Goal: Transaction & Acquisition: Download file/media

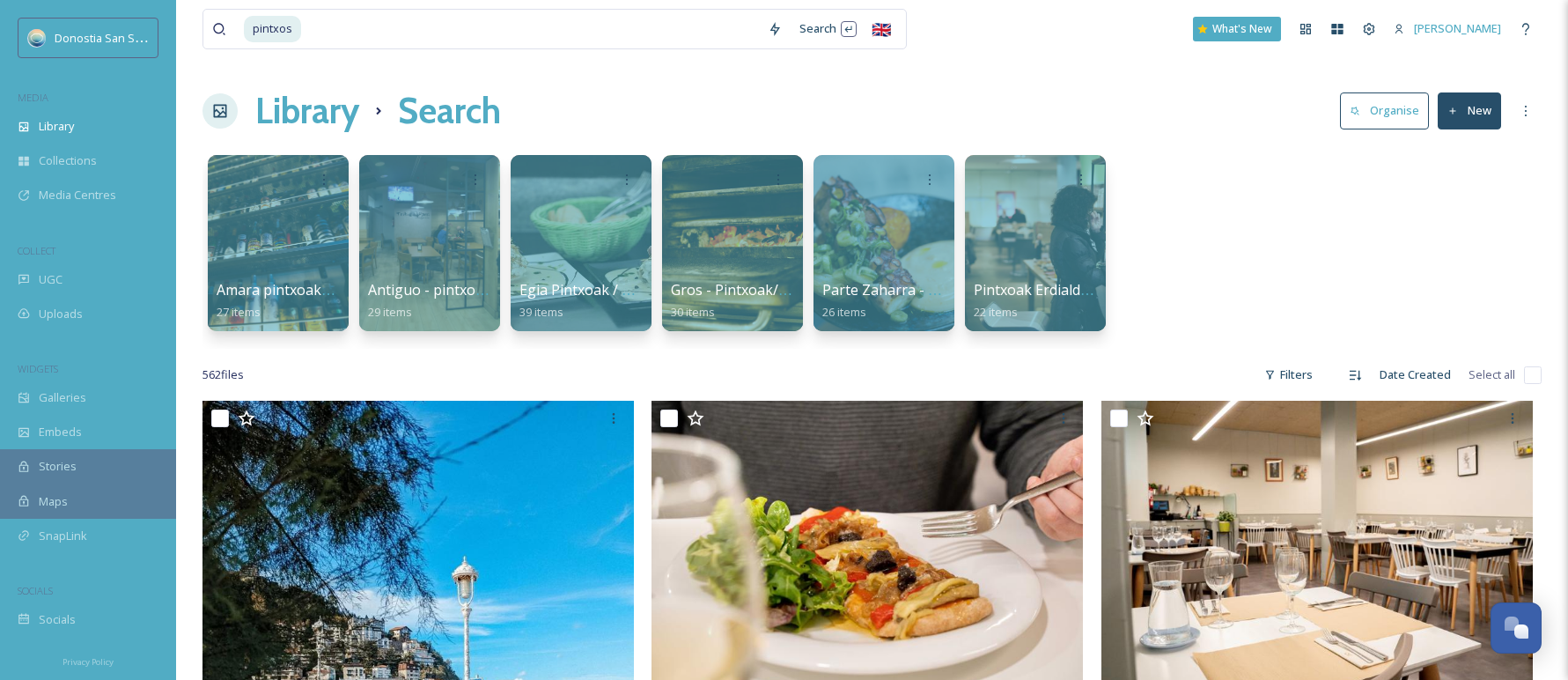
scroll to position [482, 0]
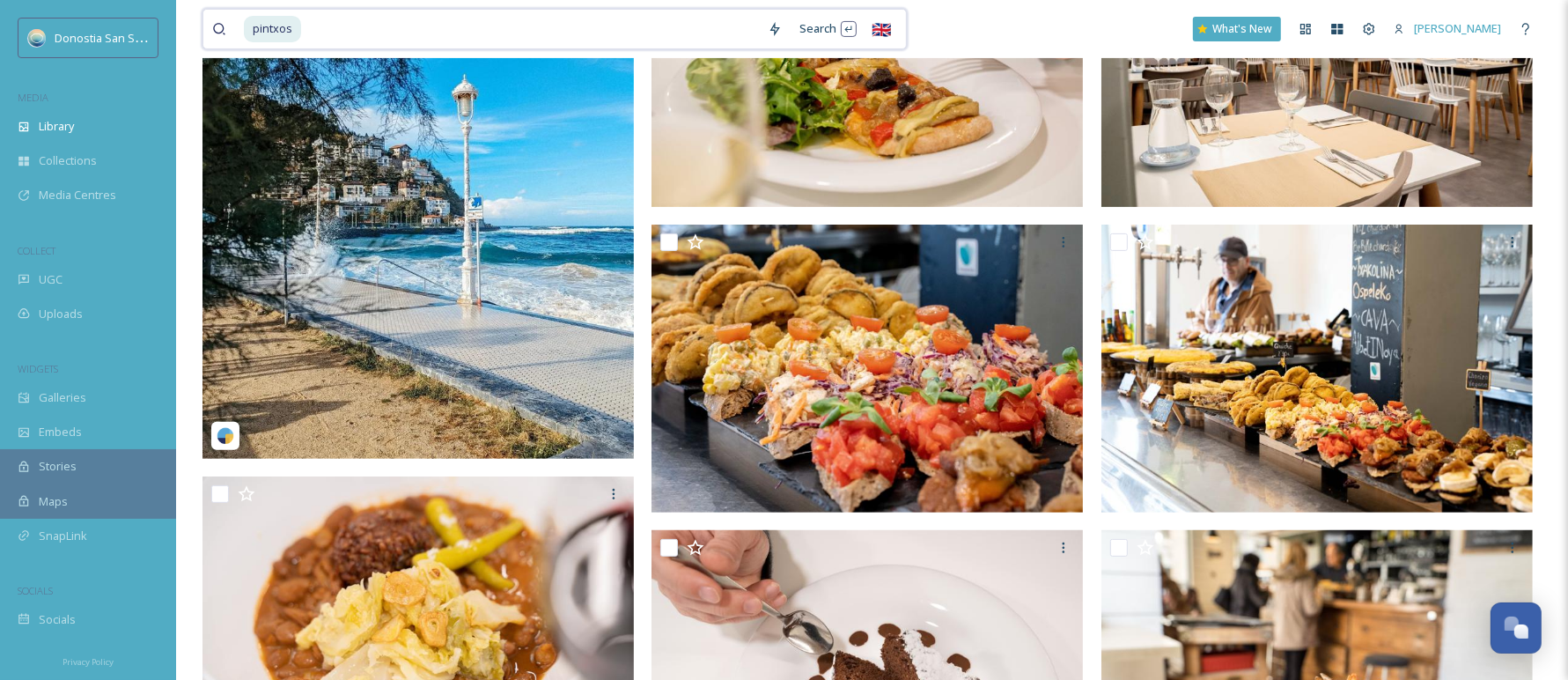
click at [467, 22] on input at bounding box center [531, 29] width 456 height 39
type input "p"
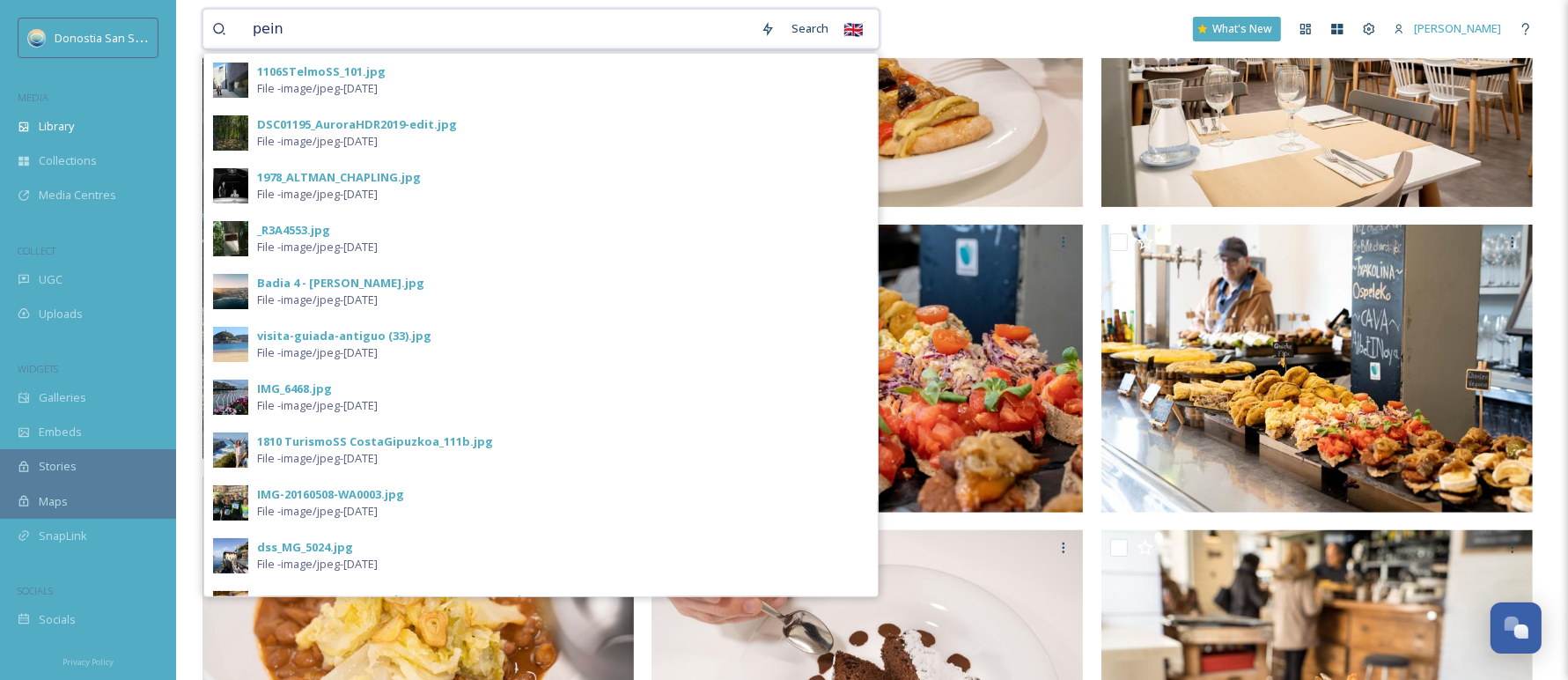
type input "[PERSON_NAME]"
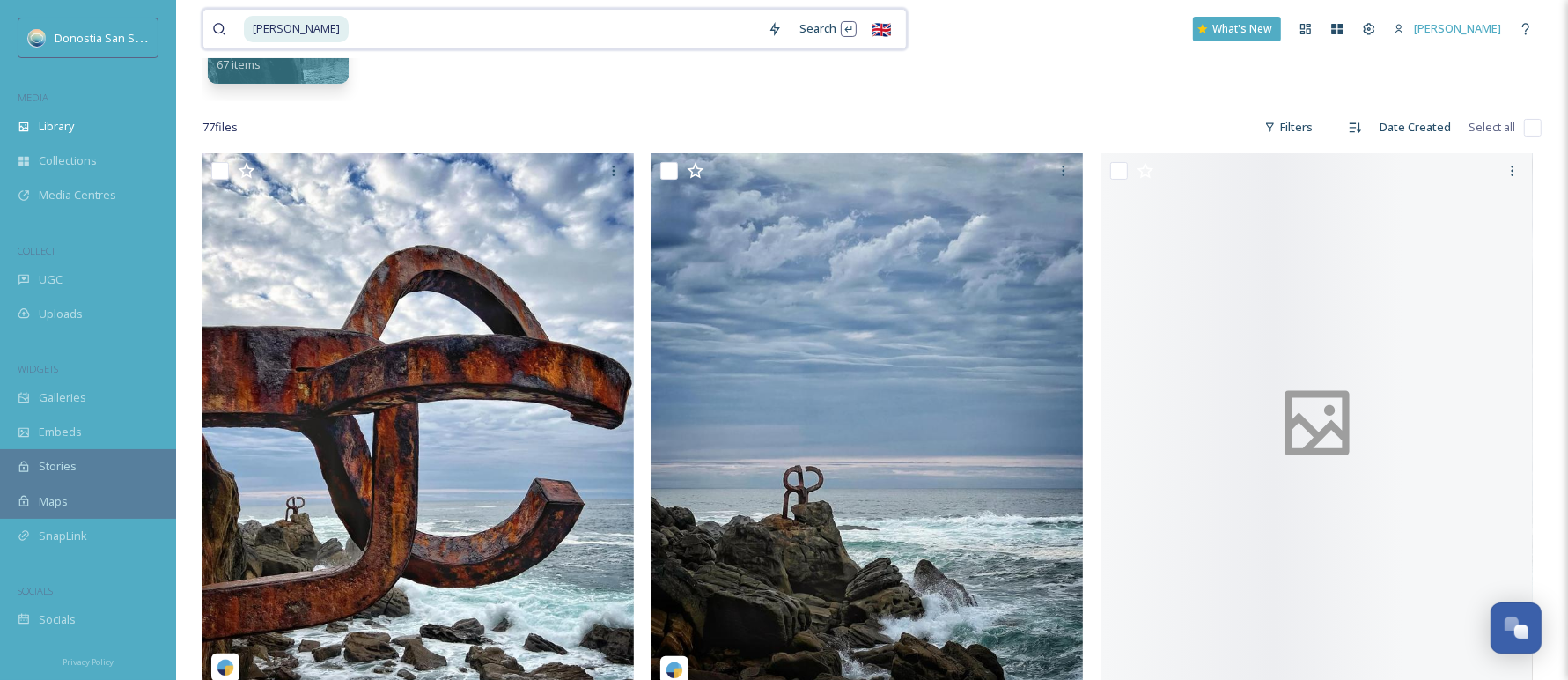
scroll to position [384, 0]
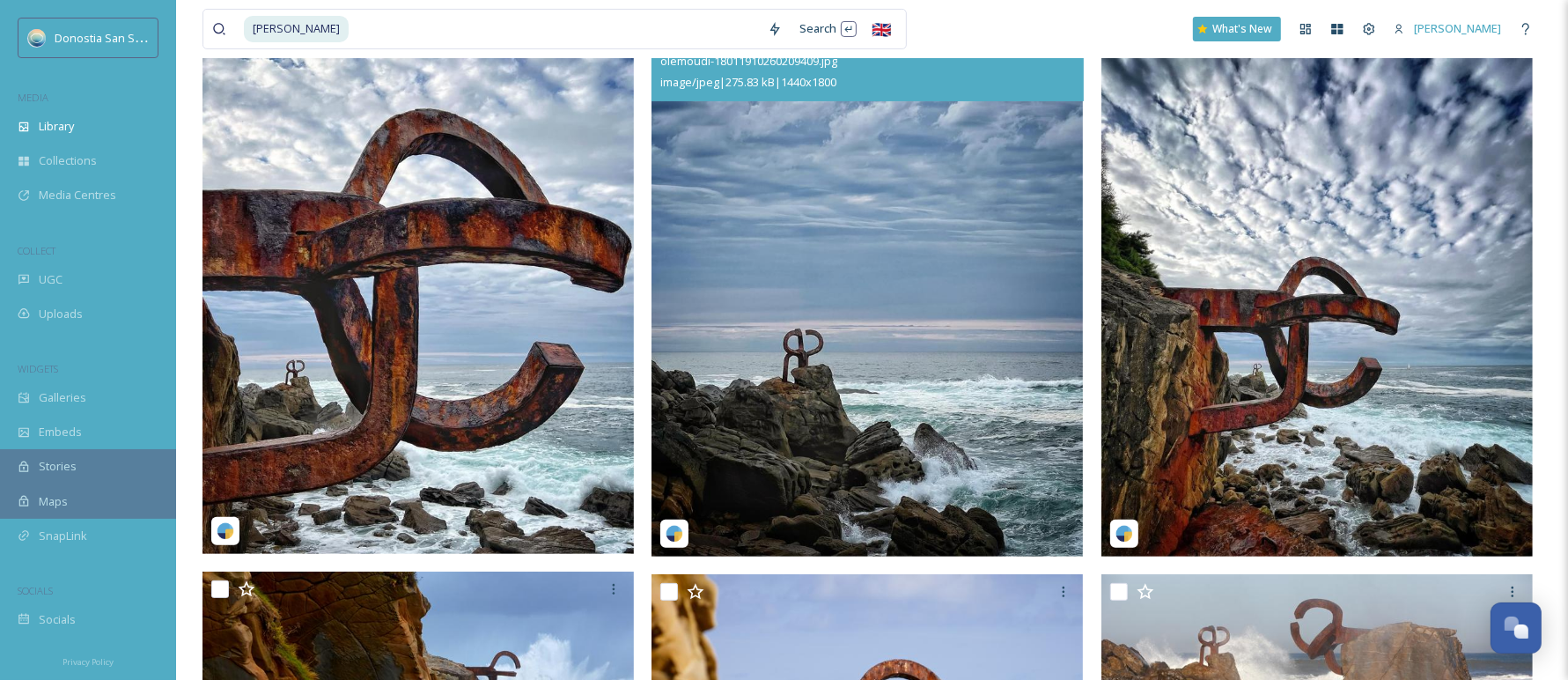
click at [835, 232] on img at bounding box center [867, 286] width 431 height 540
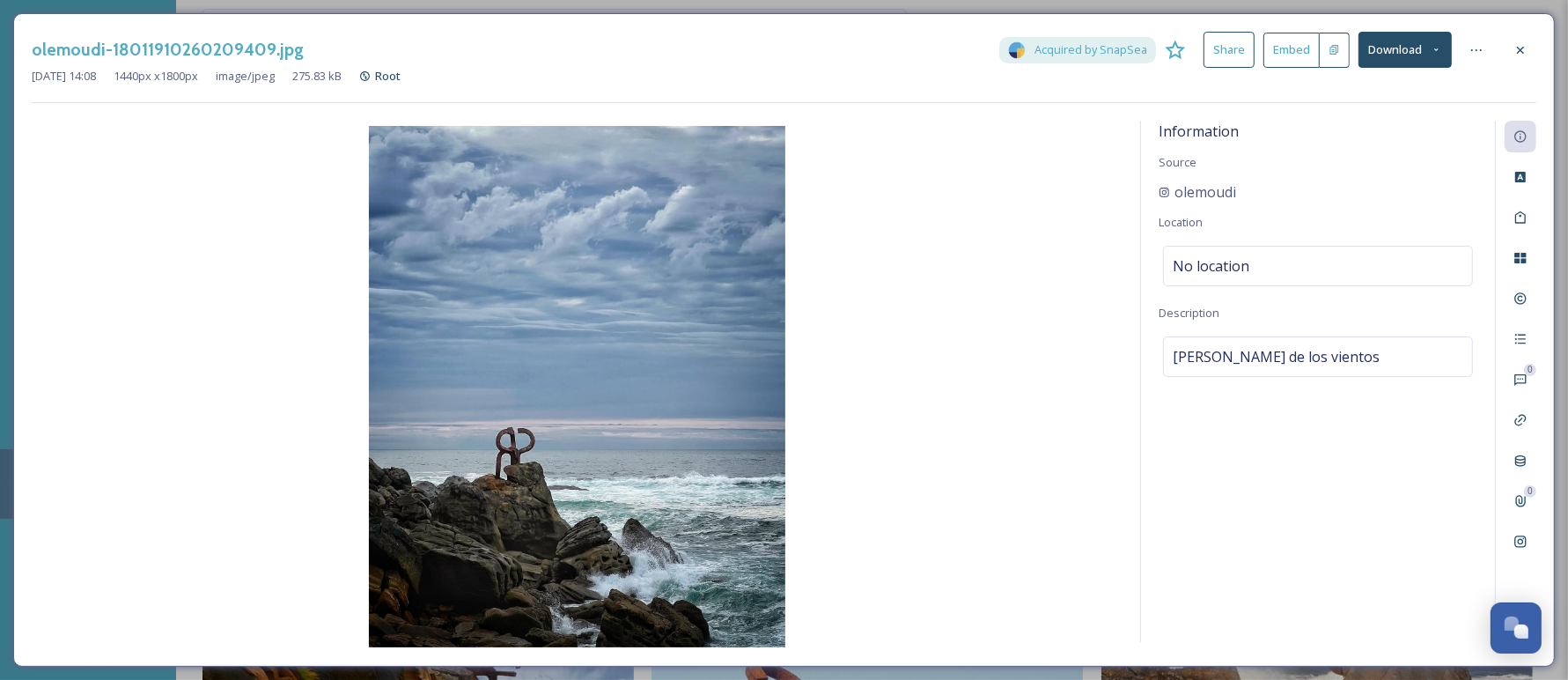
click at [1386, 57] on button "Download" at bounding box center [1405, 50] width 93 height 36
click at [1373, 116] on span "Download Medium (864 x 1080)" at bounding box center [1357, 124] width 163 height 17
click at [1520, 49] on icon at bounding box center [1520, 49] width 7 height 7
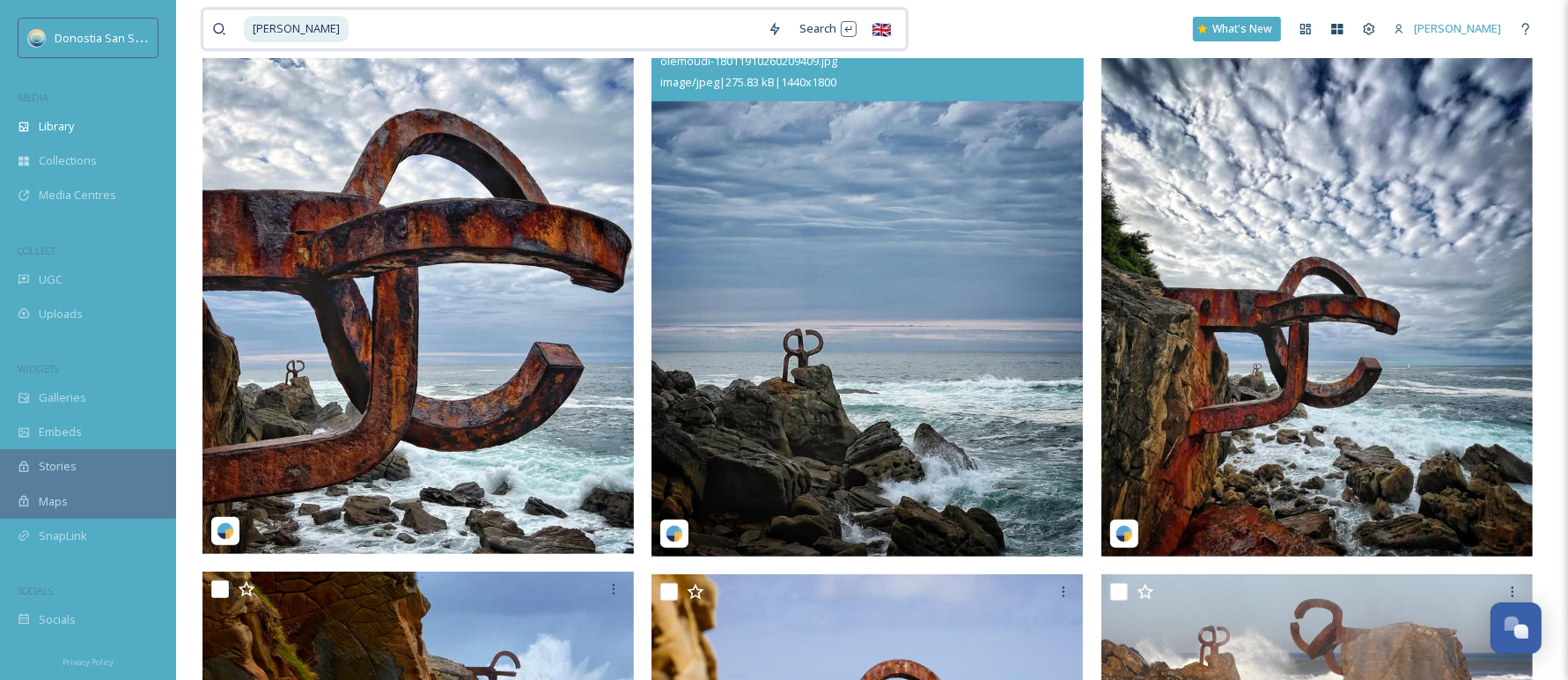
click at [485, 33] on input at bounding box center [554, 29] width 408 height 39
type input "p"
type input "igeldo"
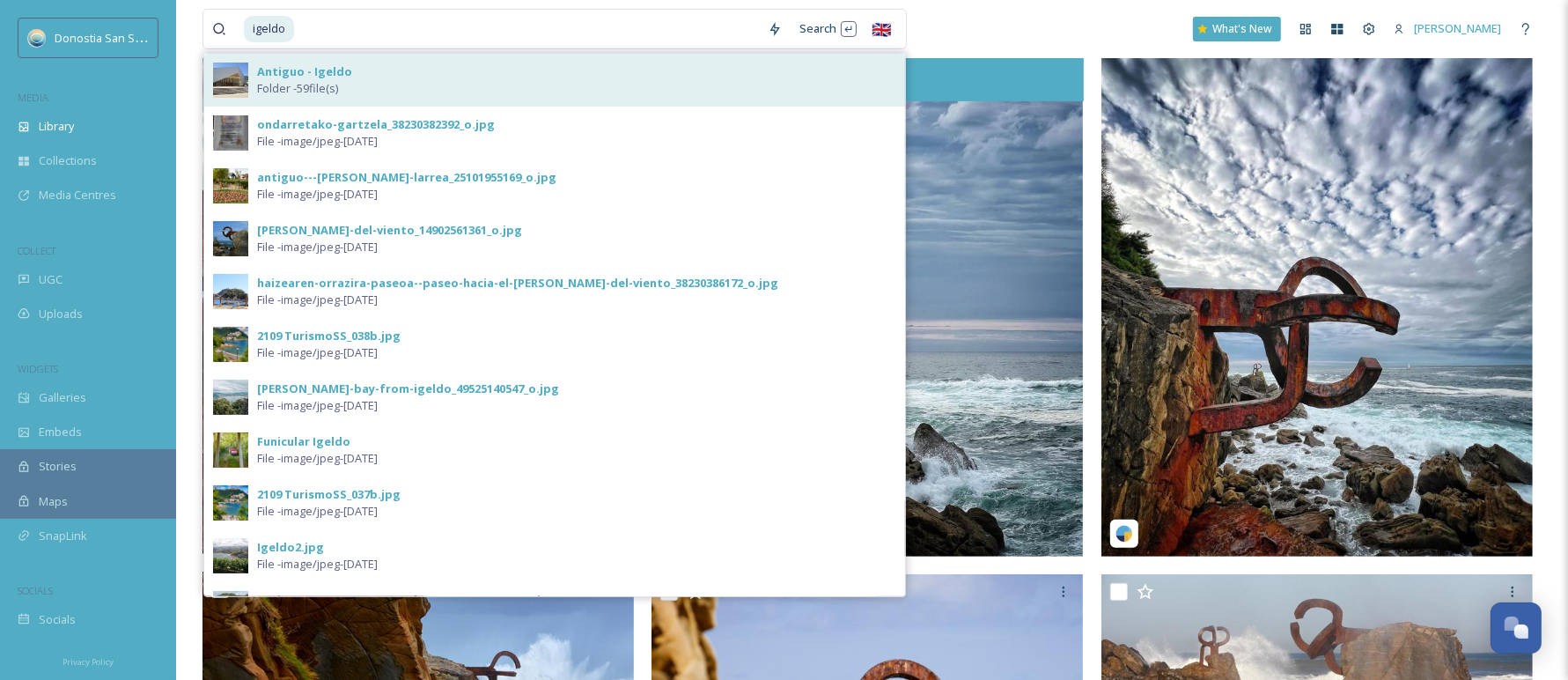
click at [482, 70] on div "Antiguo - Igeldo Folder - 59 file(s)" at bounding box center [576, 81] width 639 height 34
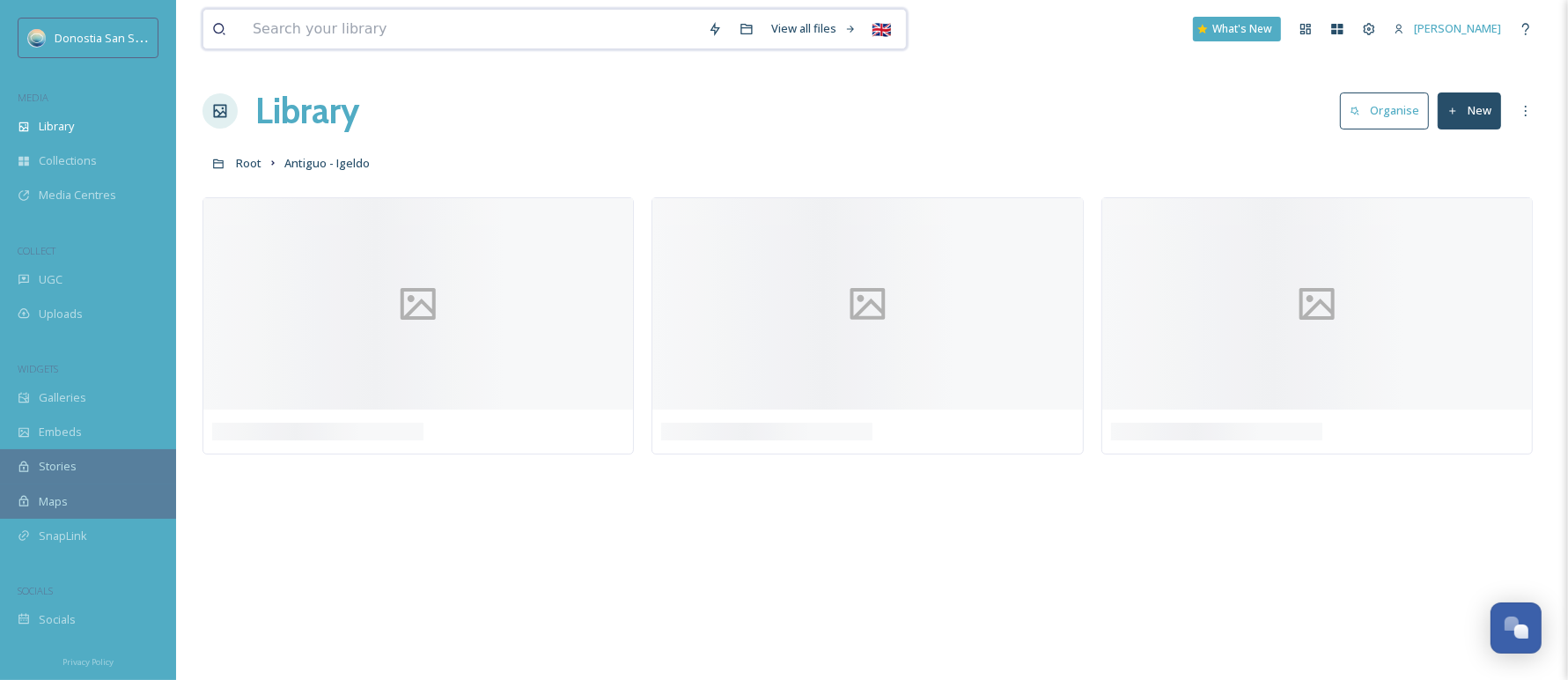
click at [559, 16] on input at bounding box center [471, 29] width 455 height 39
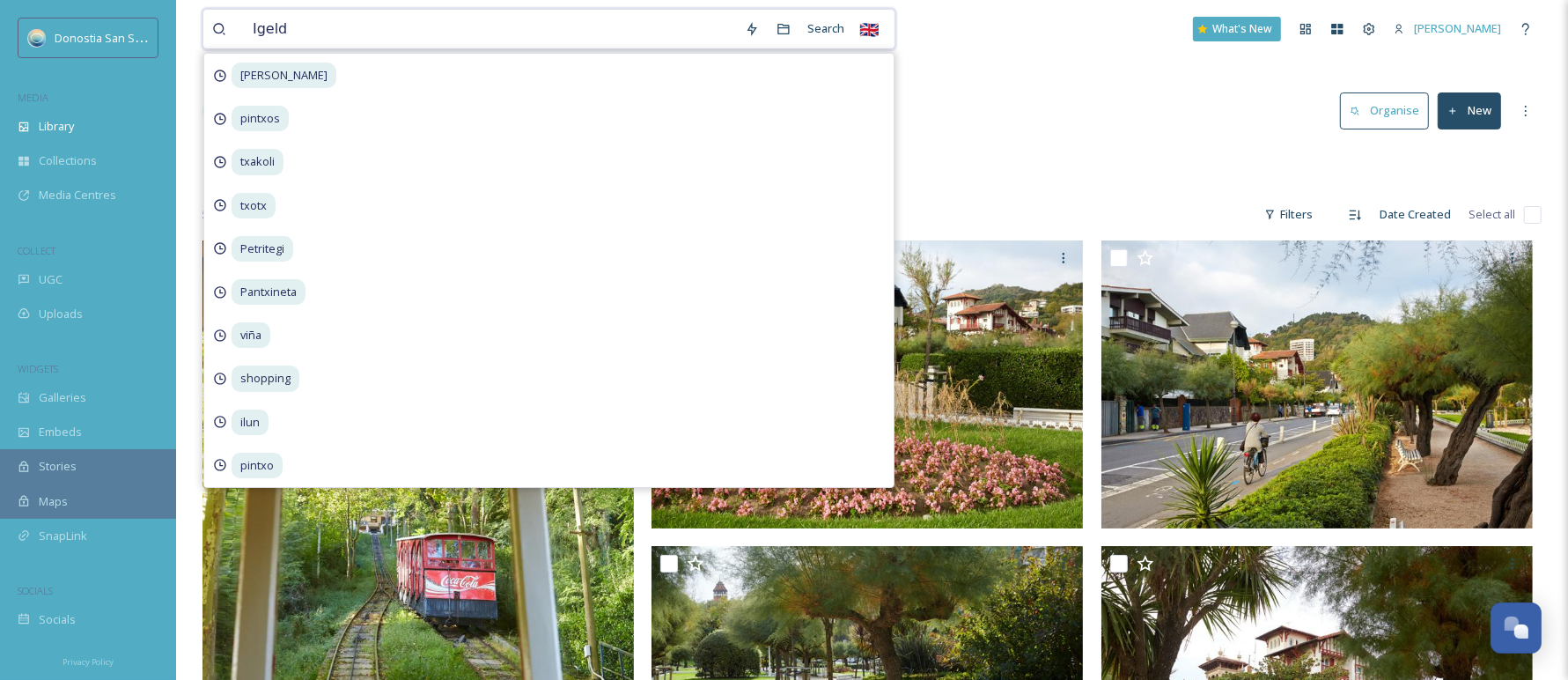
type input "Igeldo"
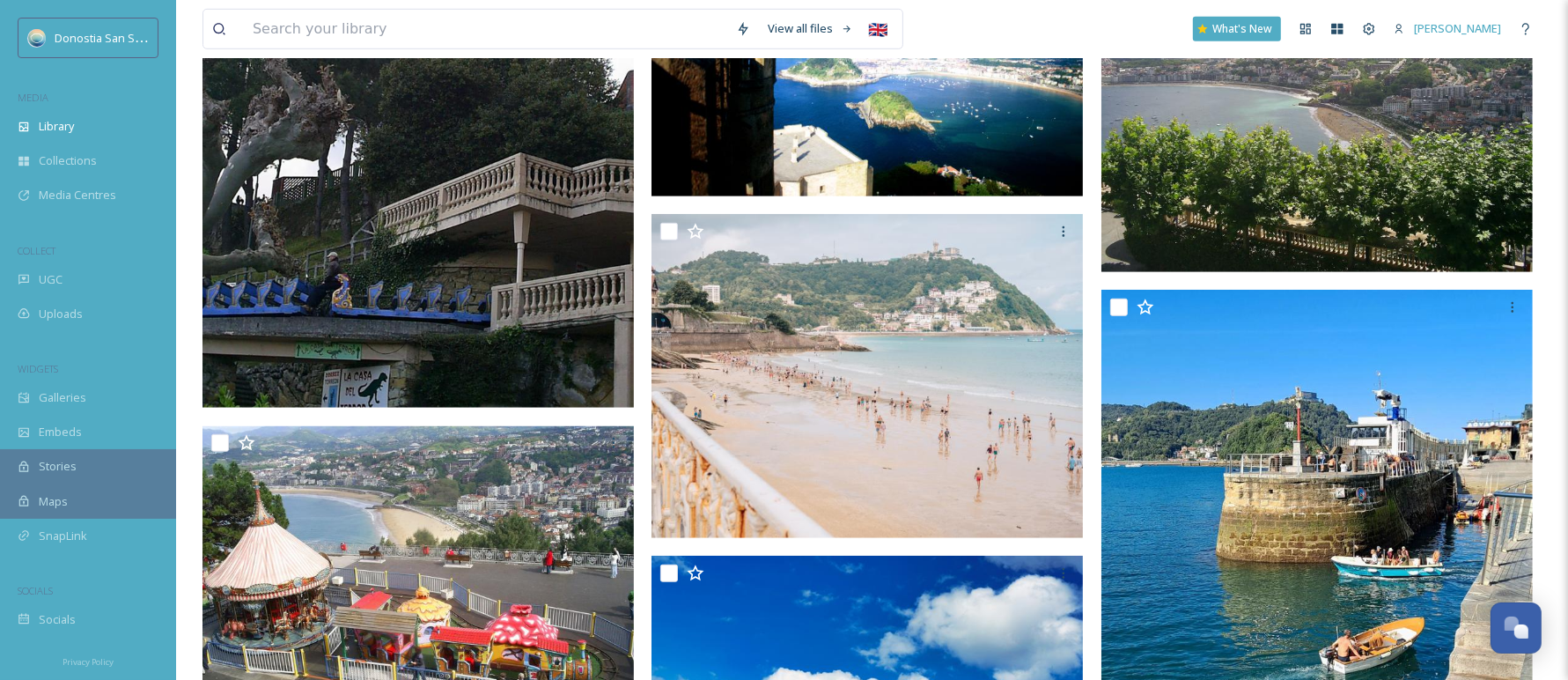
scroll to position [942, 0]
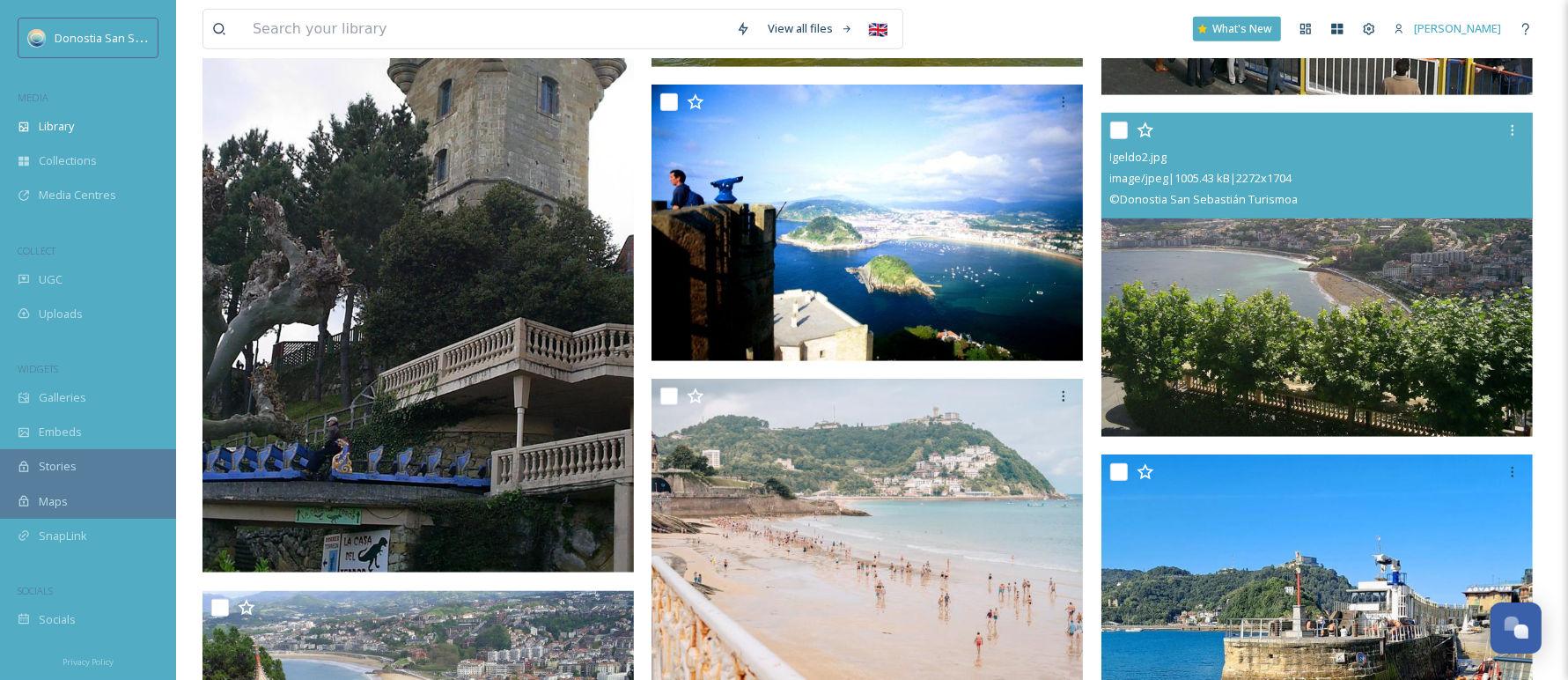
click at [1262, 246] on img at bounding box center [1318, 274] width 431 height 324
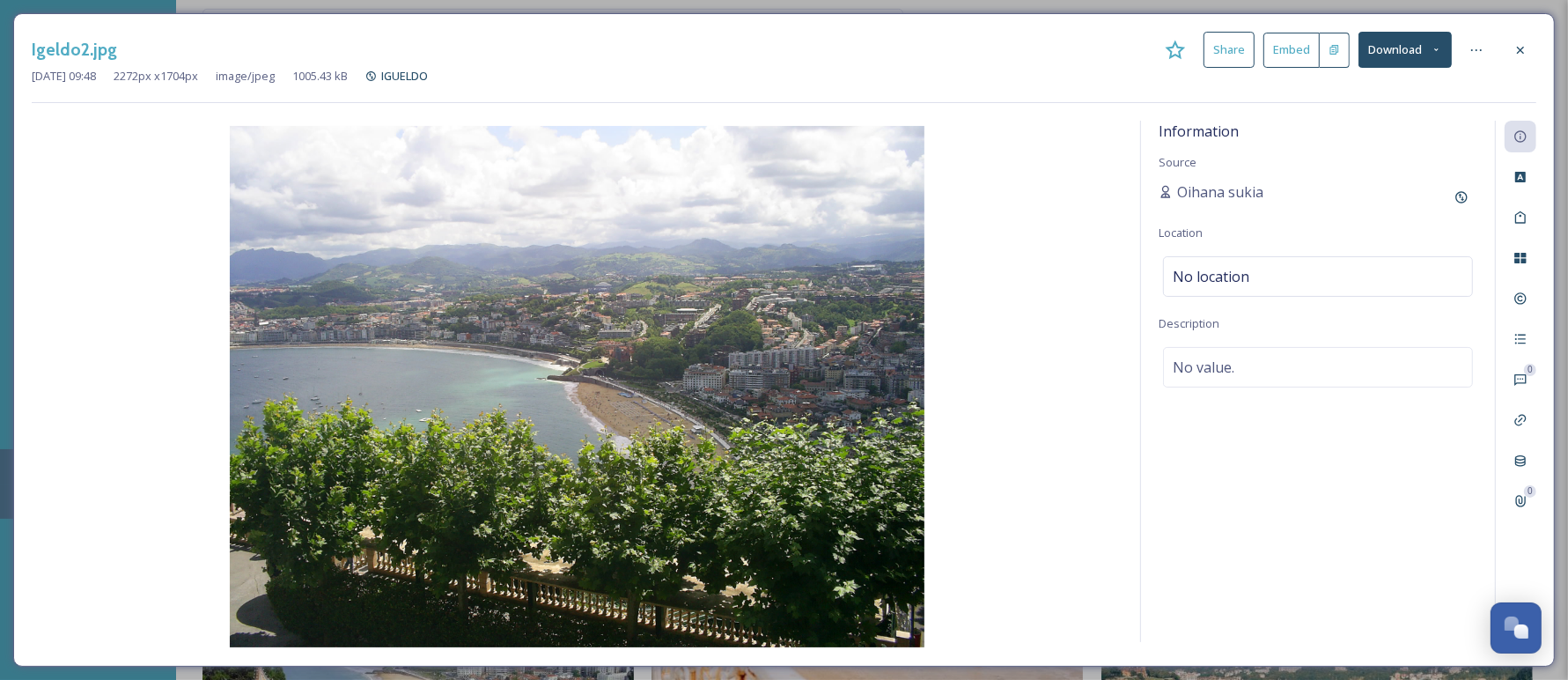
click at [1401, 53] on button "Download" at bounding box center [1405, 50] width 93 height 36
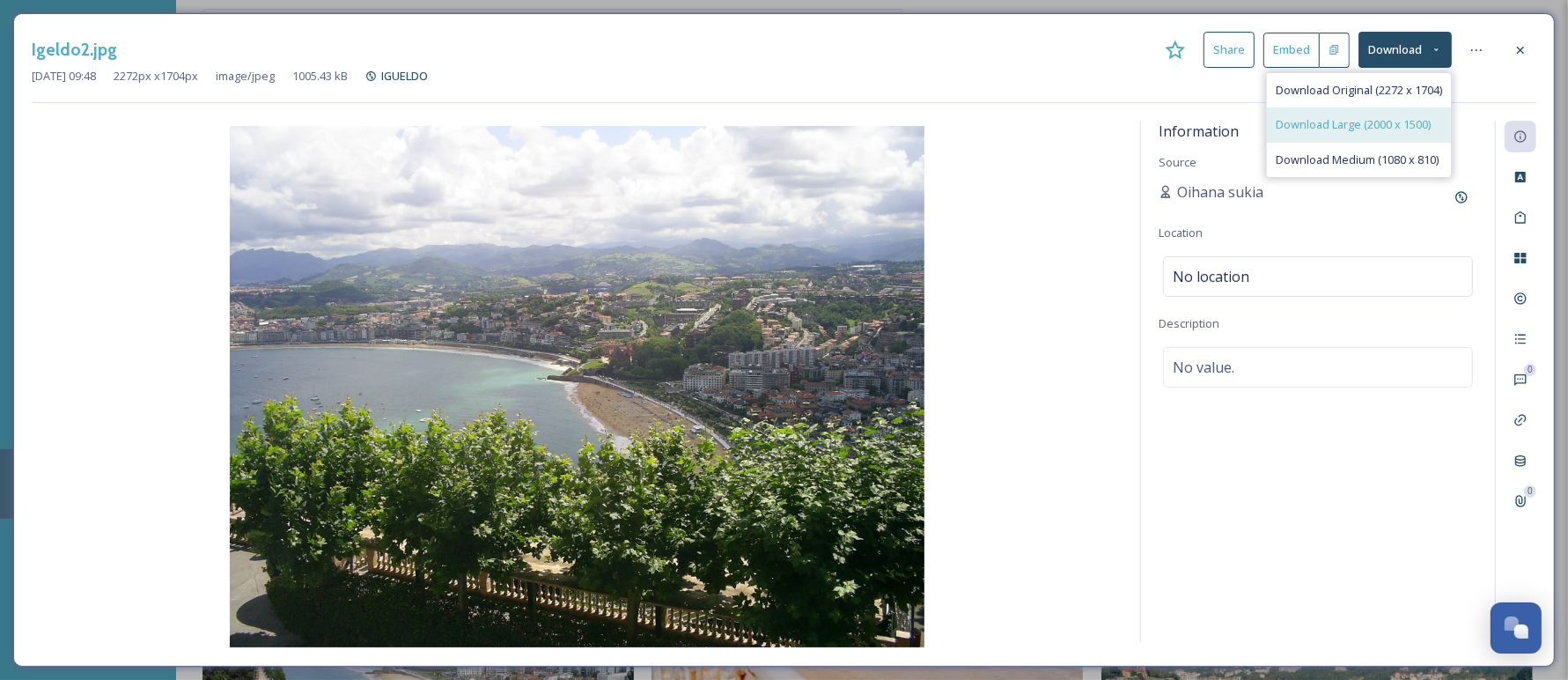
click at [1372, 119] on span "Download Large (2000 x 1500)" at bounding box center [1353, 124] width 155 height 17
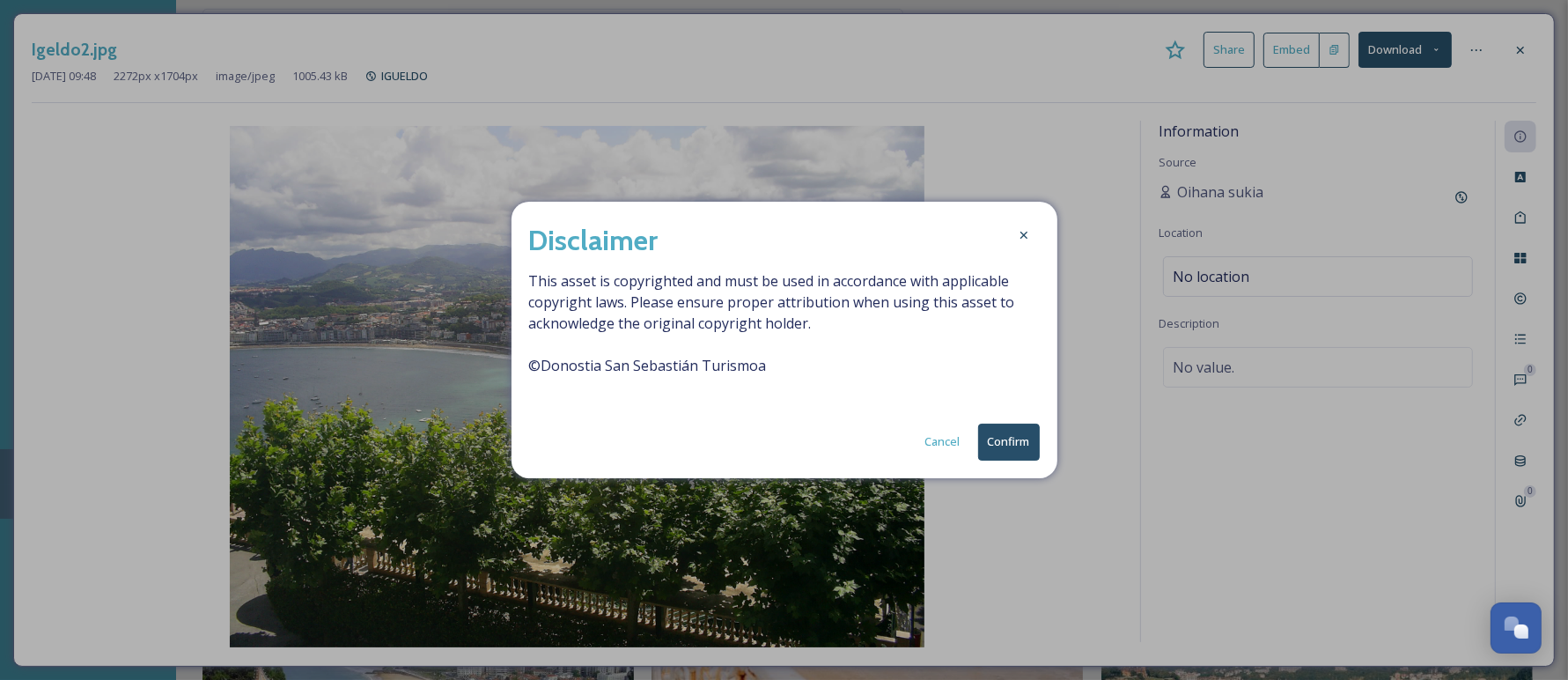
click at [1002, 431] on button "Confirm" at bounding box center [1010, 441] width 62 height 36
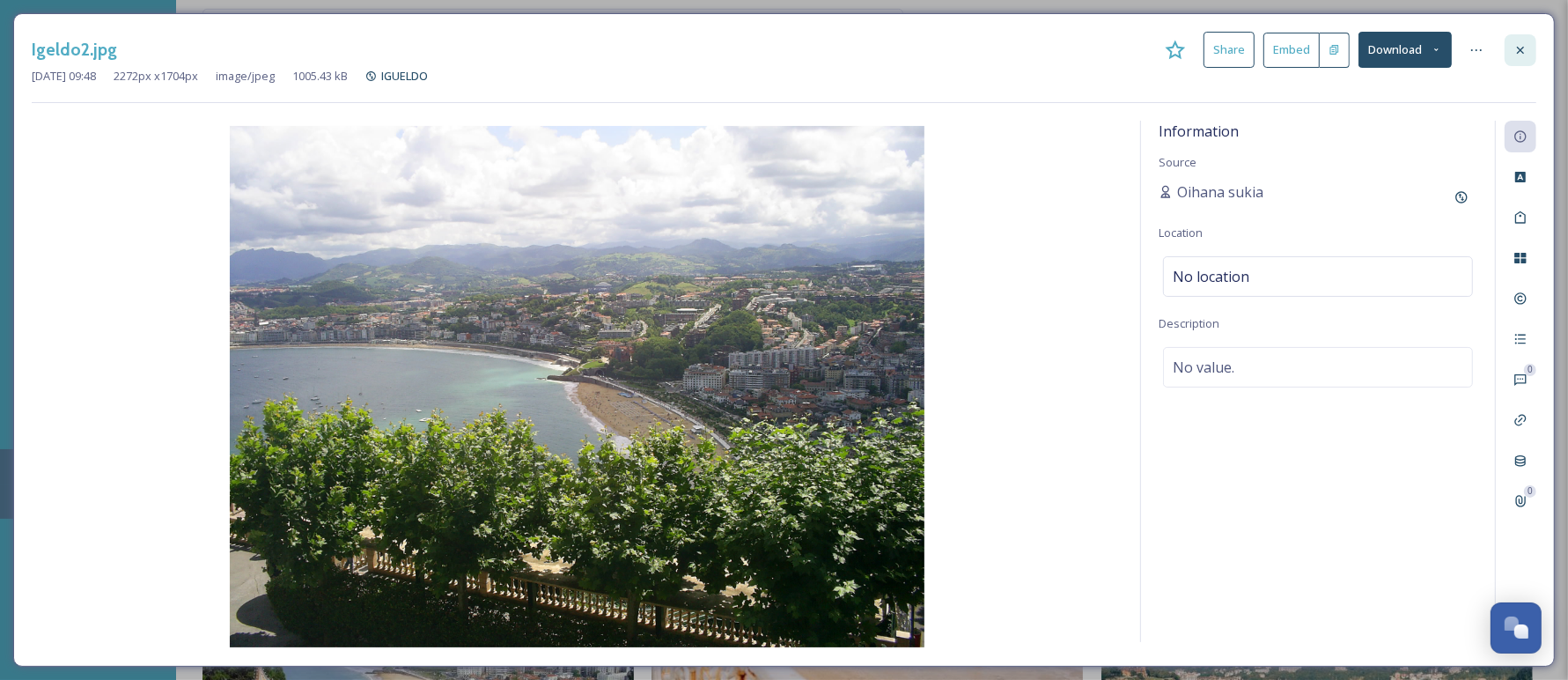
click at [1519, 50] on icon at bounding box center [1520, 49] width 7 height 7
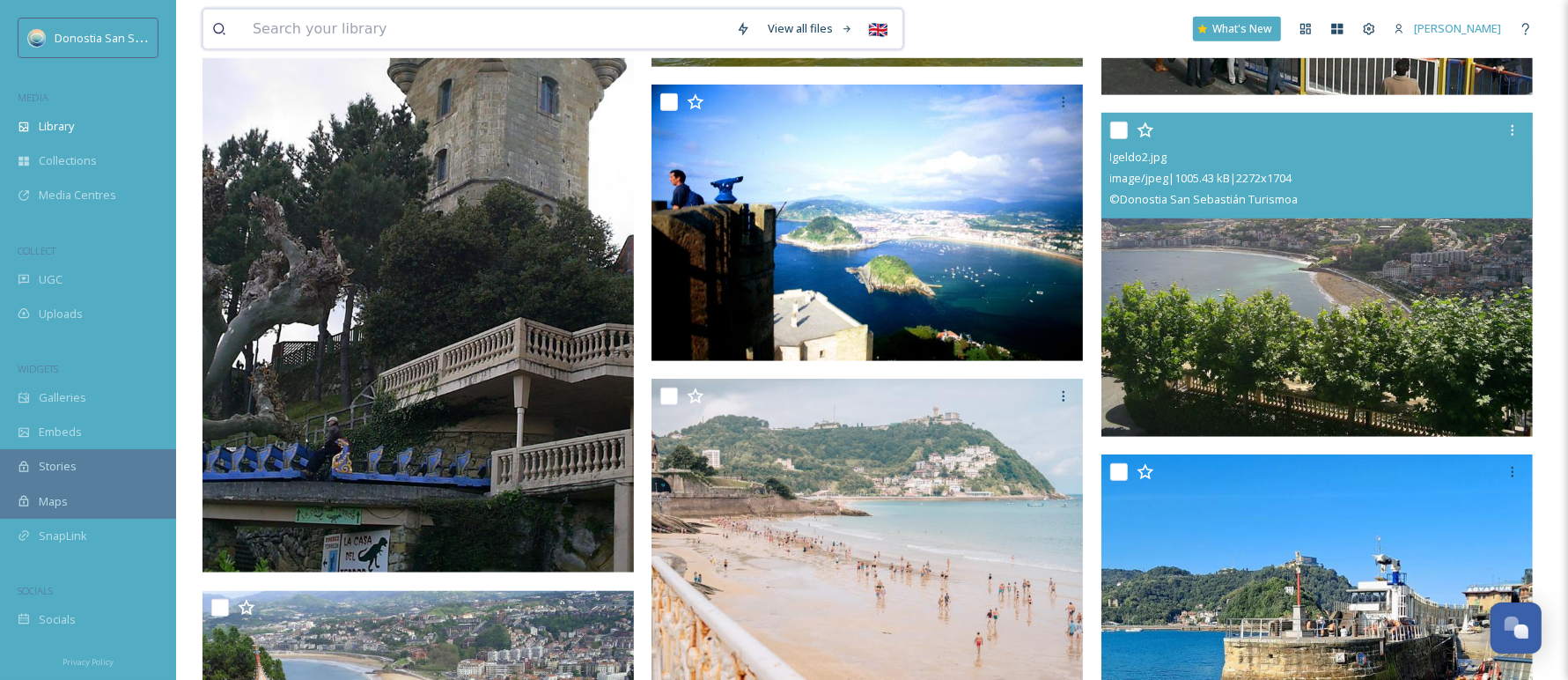
click at [671, 13] on input at bounding box center [485, 29] width 484 height 39
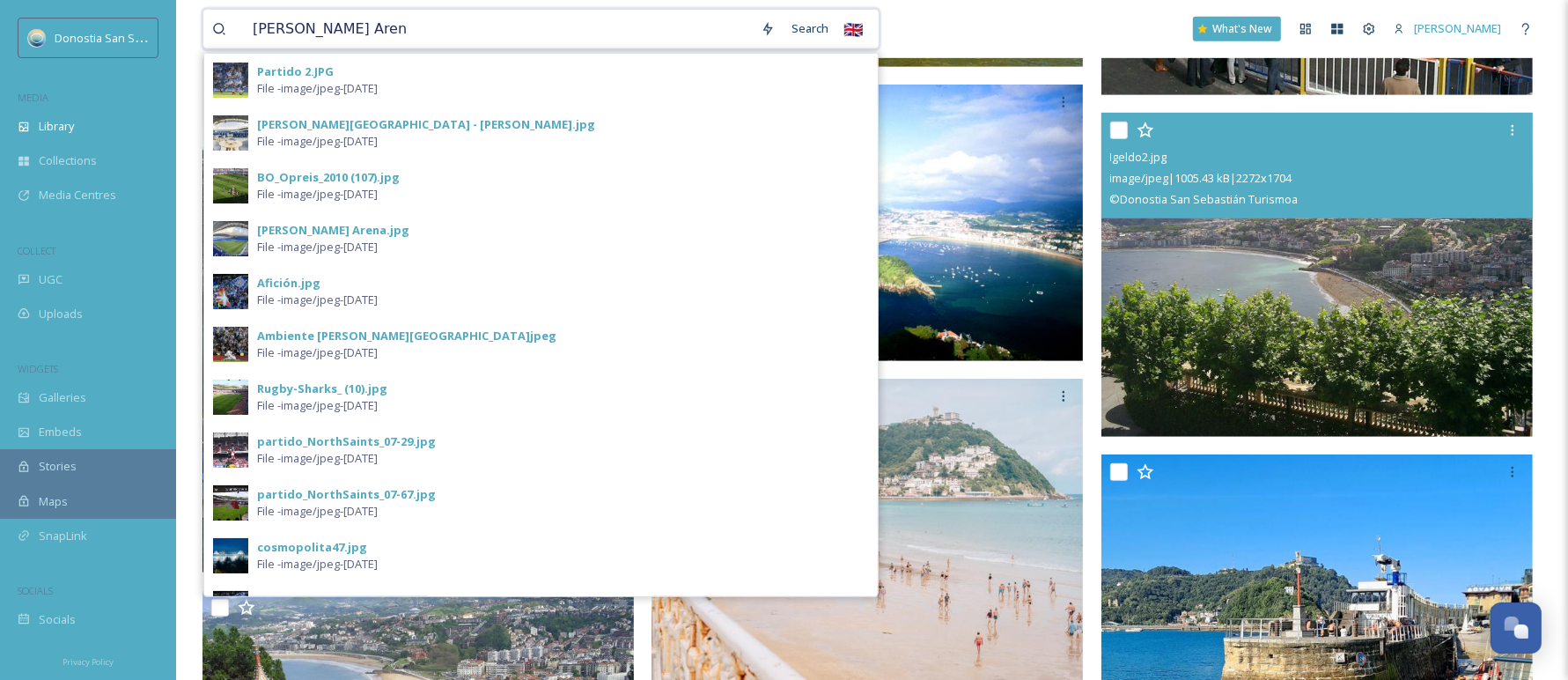
type input "[PERSON_NAME][GEOGRAPHIC_DATA]"
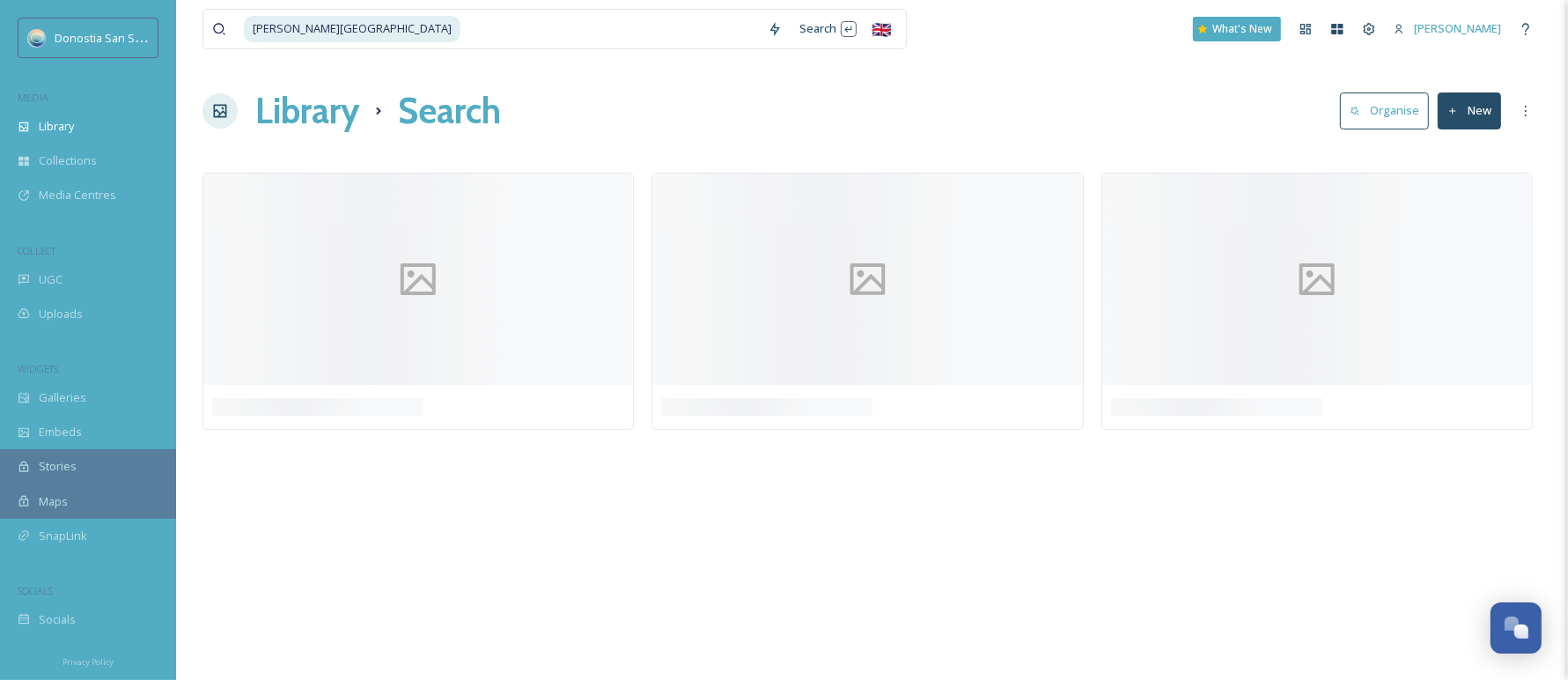
click at [1128, 119] on div "Library Search Organise New" at bounding box center [872, 110] width 1339 height 53
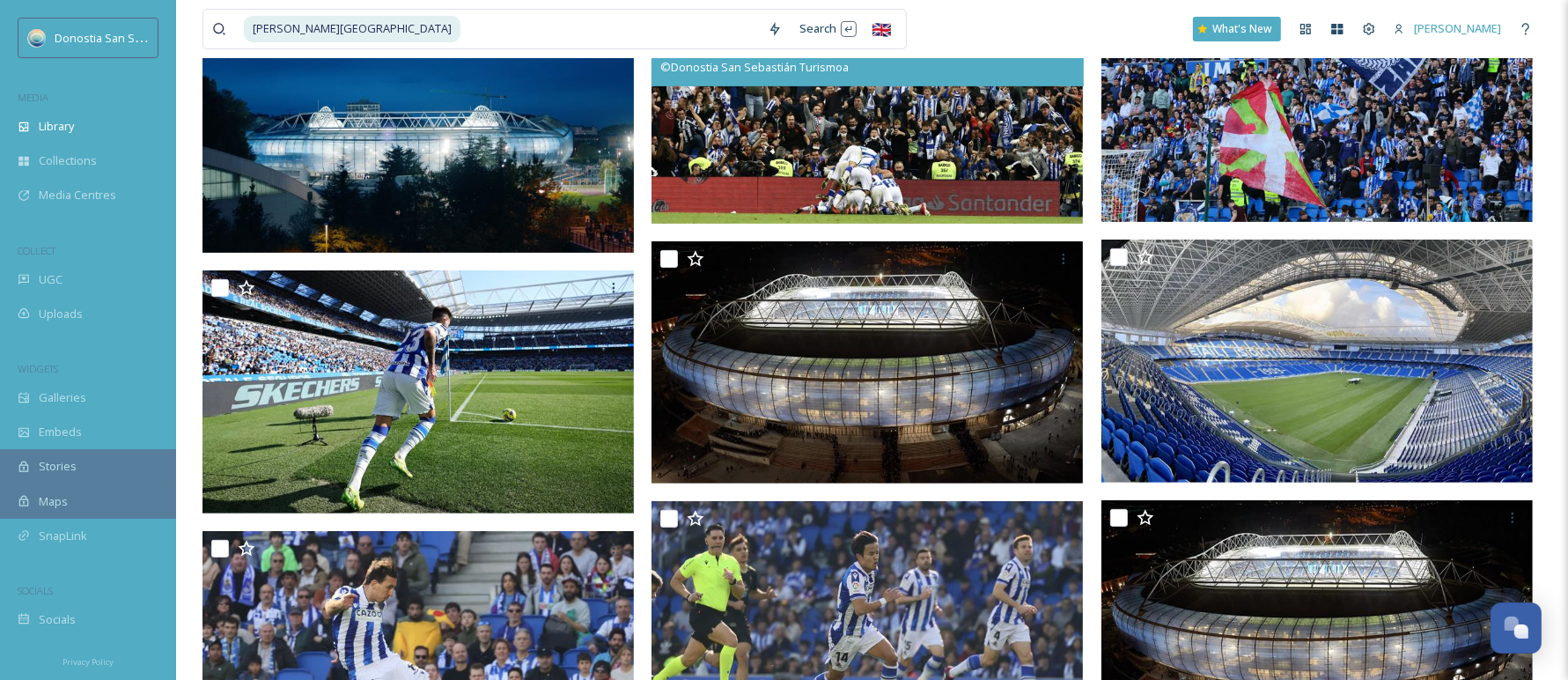
scroll to position [507, 0]
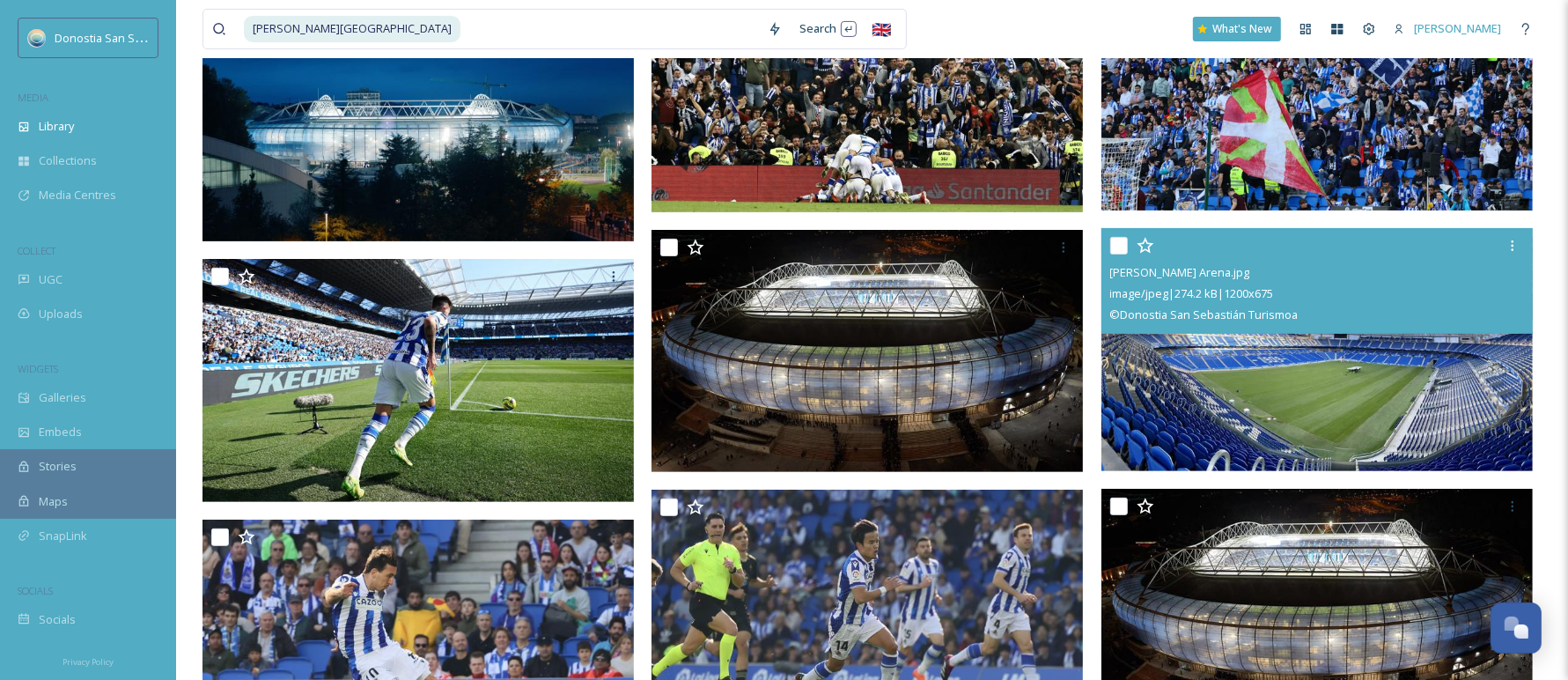
click at [1259, 359] on img at bounding box center [1318, 350] width 431 height 244
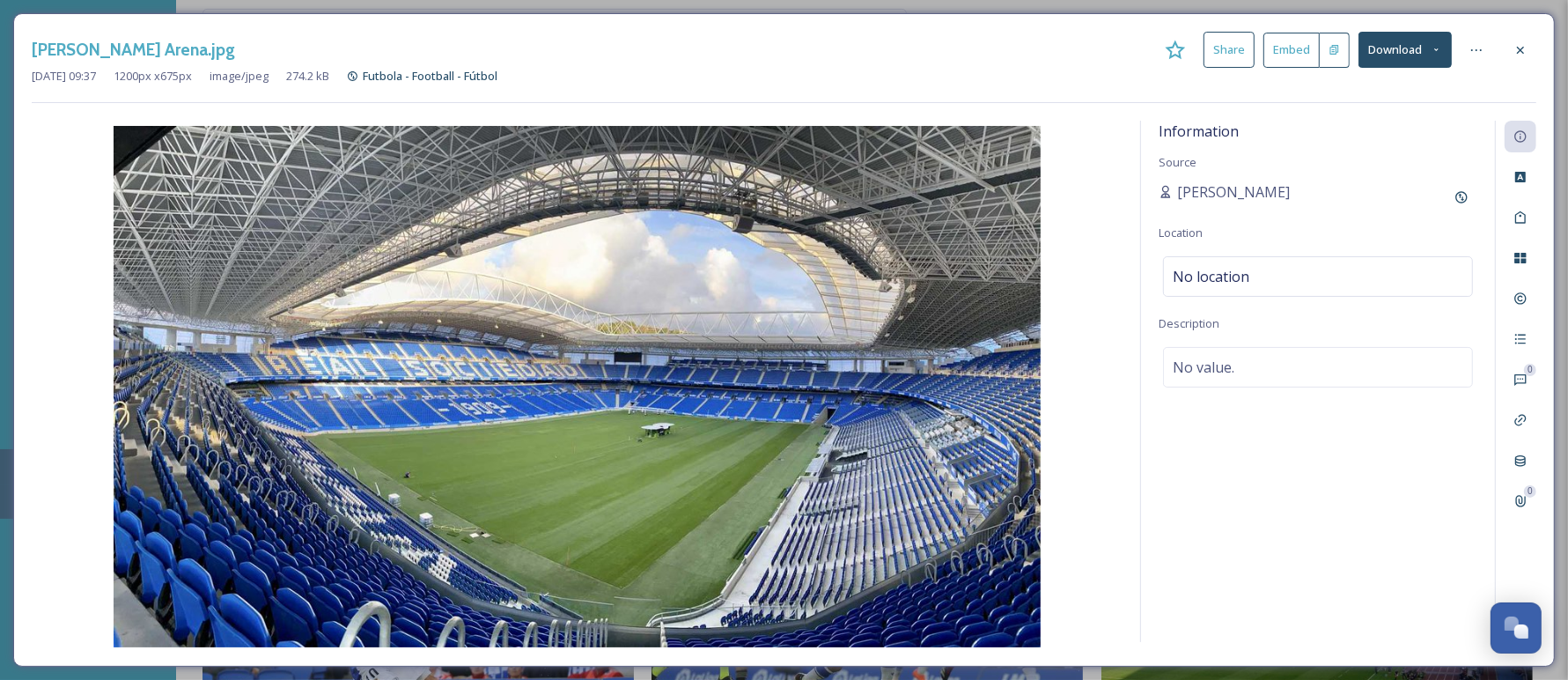
click at [1375, 46] on button "Download" at bounding box center [1405, 50] width 93 height 36
click at [1371, 87] on span "Download Original (1200 x 675)" at bounding box center [1359, 89] width 160 height 17
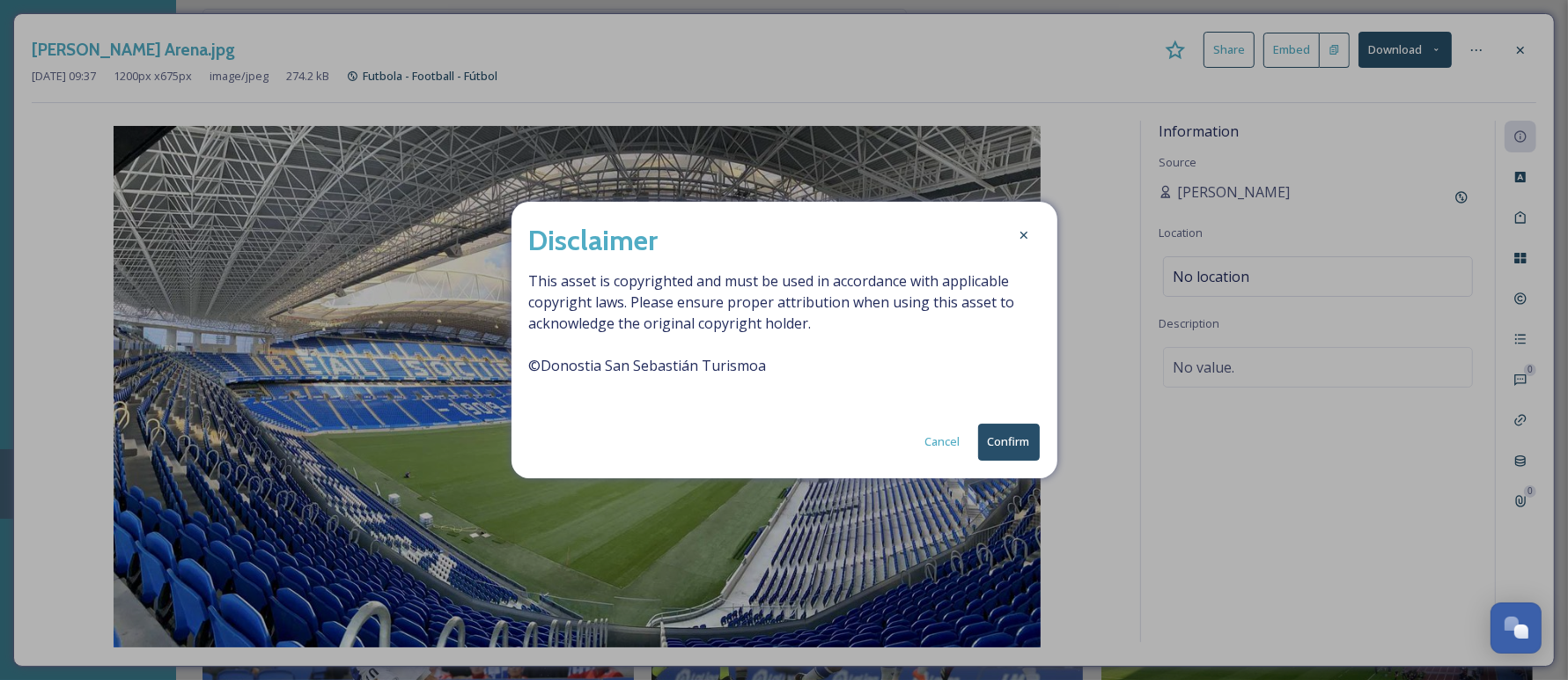
click at [1017, 439] on button "Confirm" at bounding box center [1010, 441] width 62 height 36
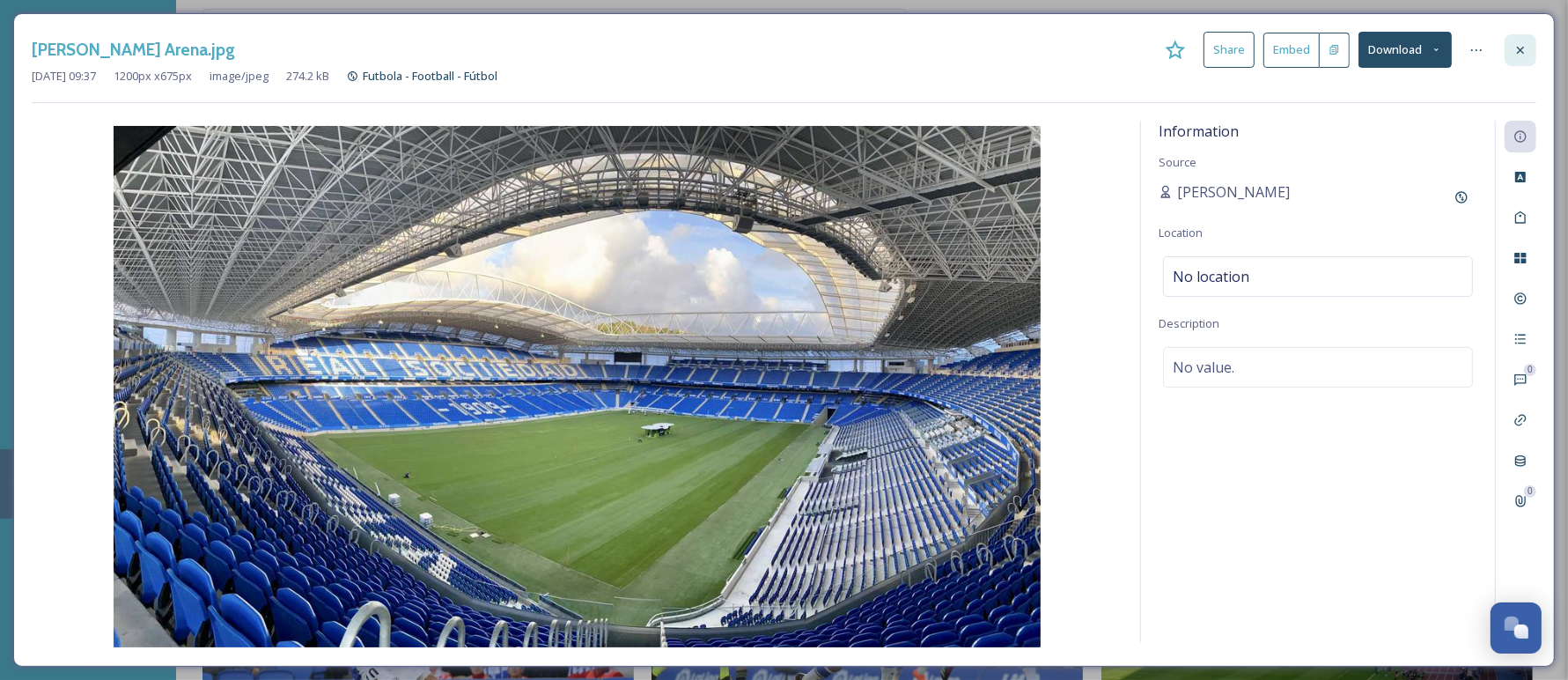
click at [1521, 53] on icon at bounding box center [1520, 50] width 14 height 14
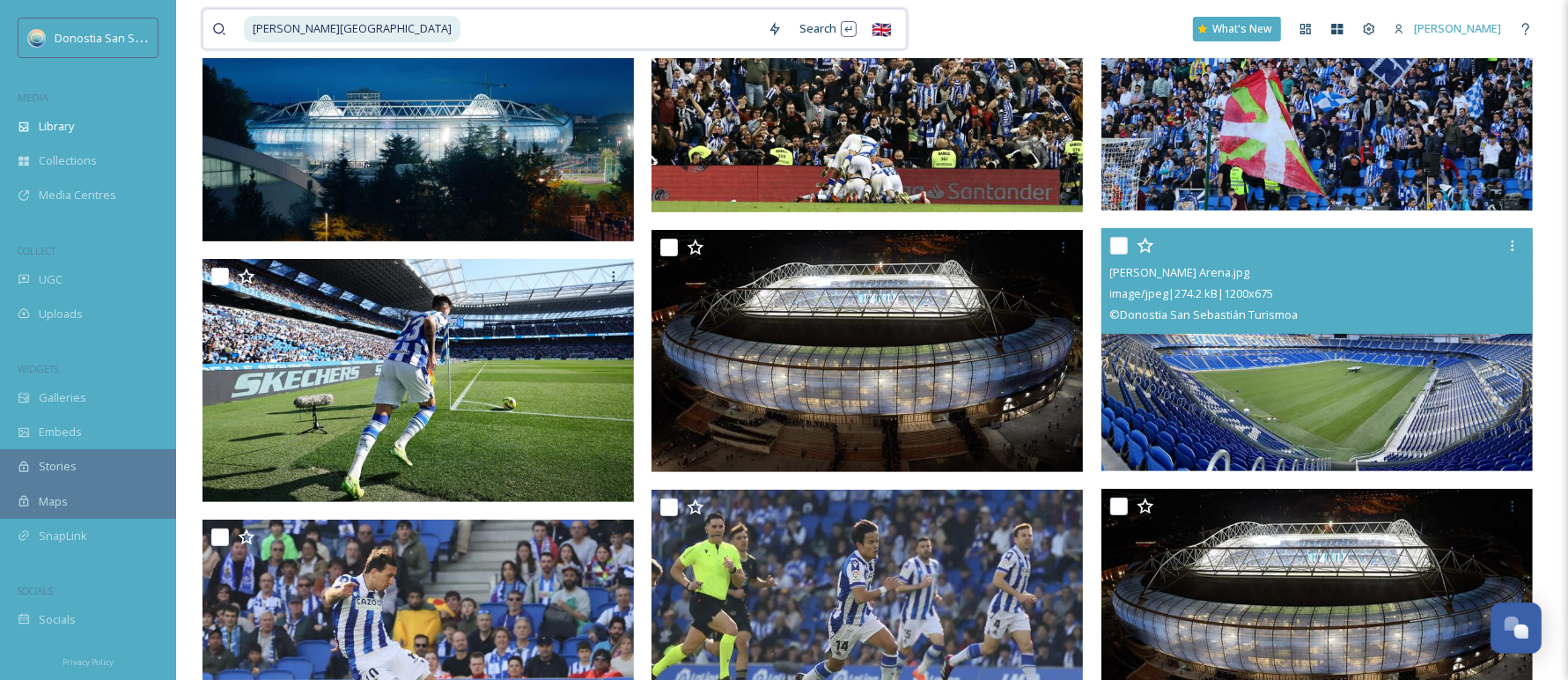
click at [603, 23] on input at bounding box center [610, 29] width 297 height 39
type input "R"
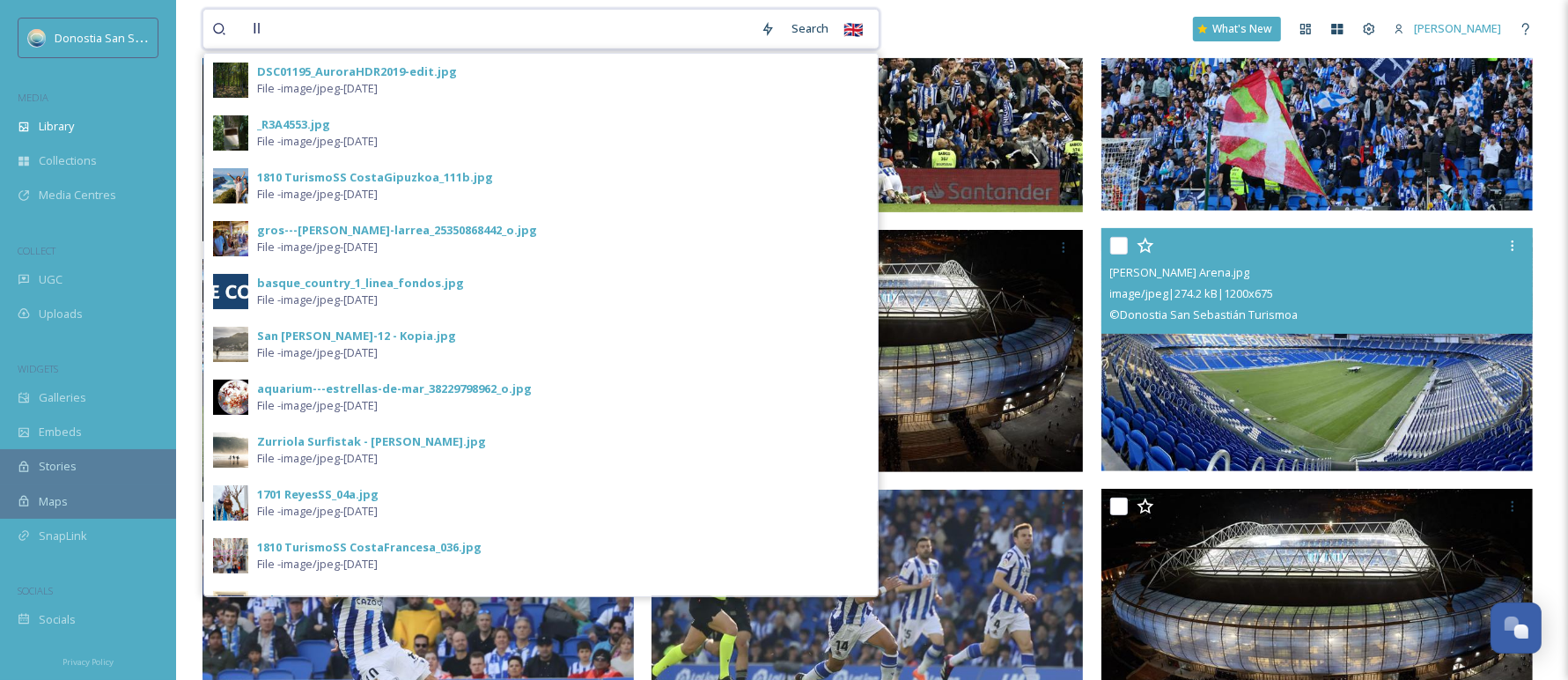
type input "I"
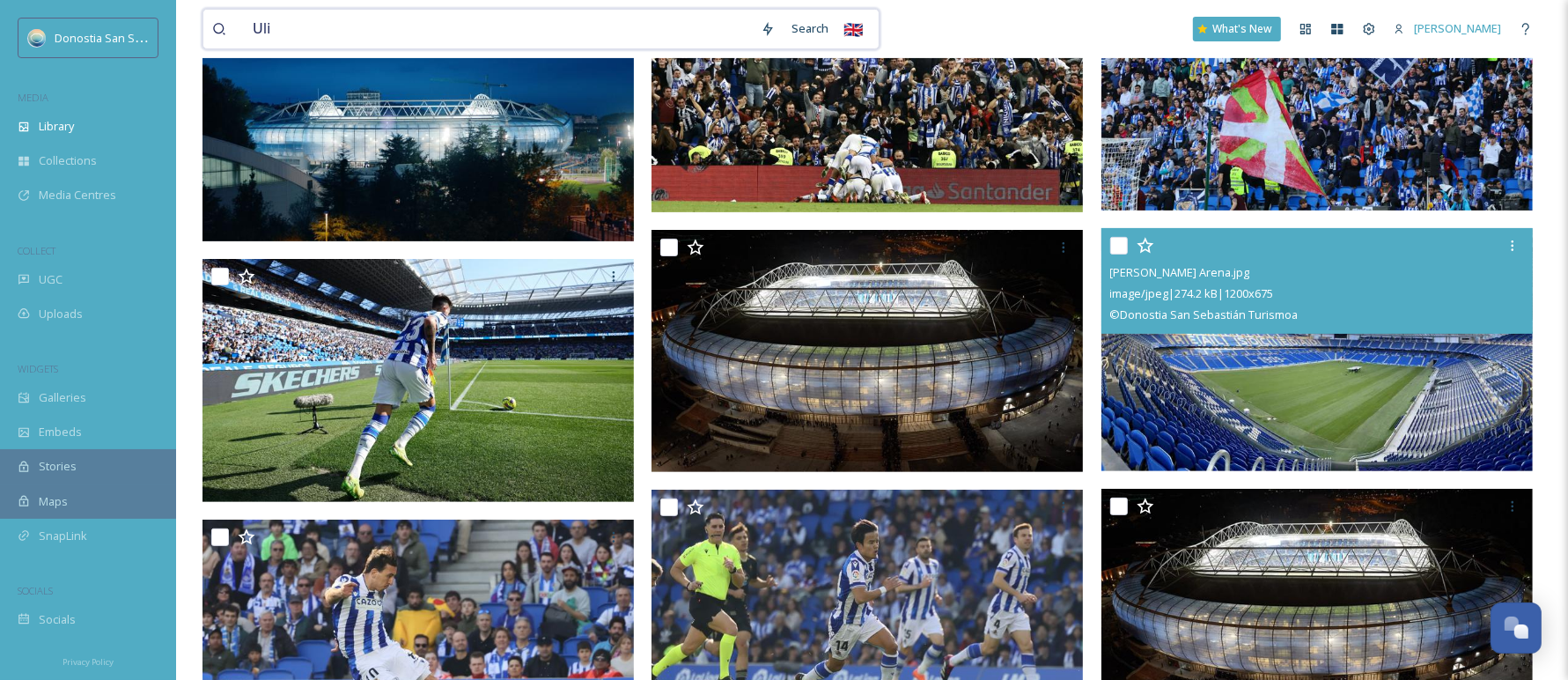
type input "Ulia"
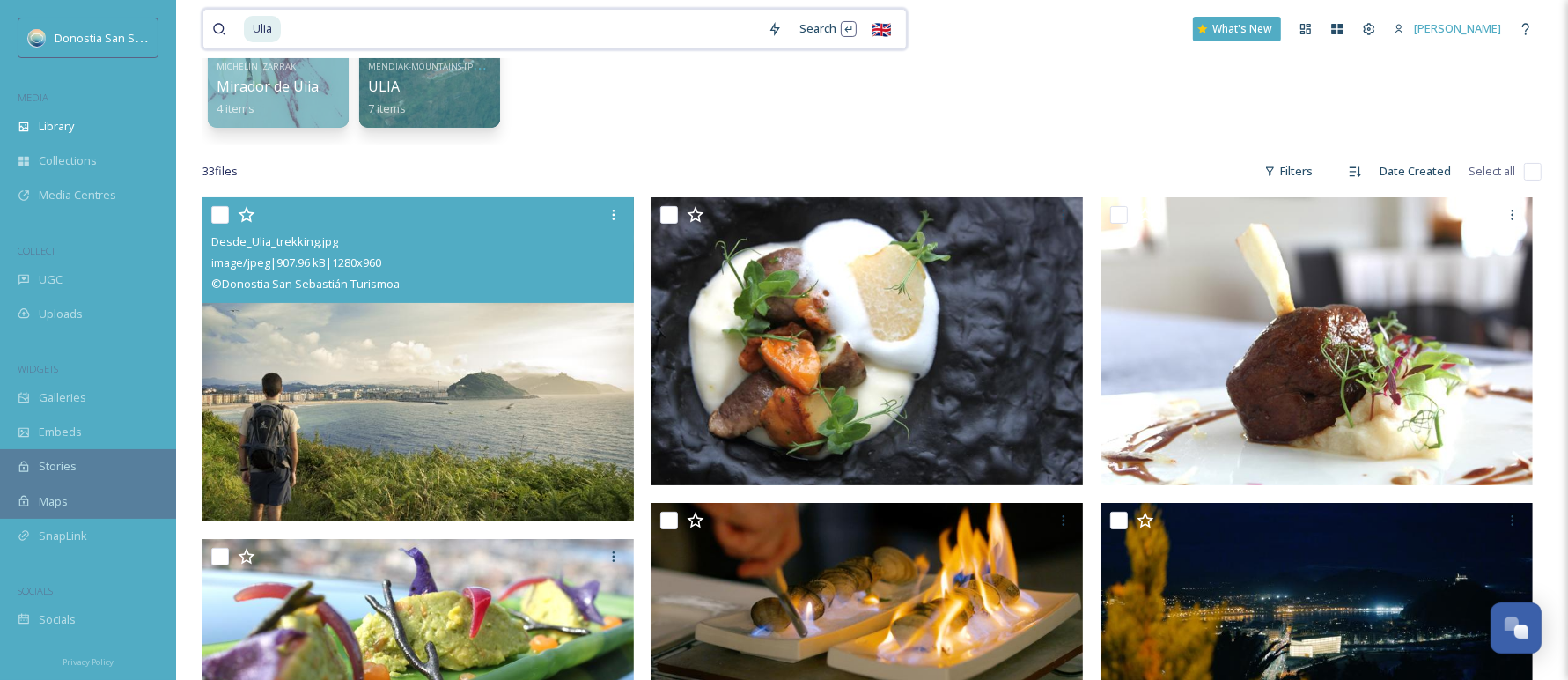
scroll to position [228, 0]
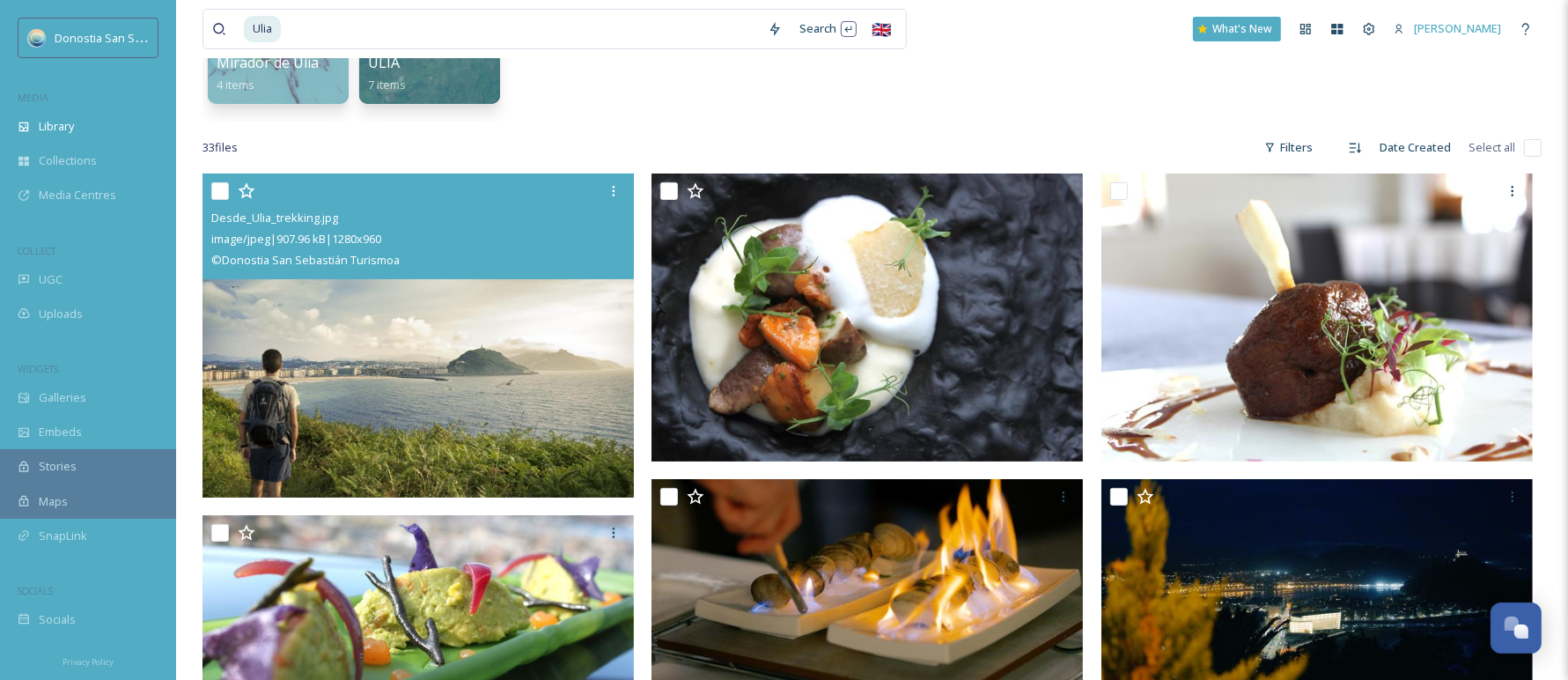
click at [442, 327] on img at bounding box center [418, 336] width 431 height 324
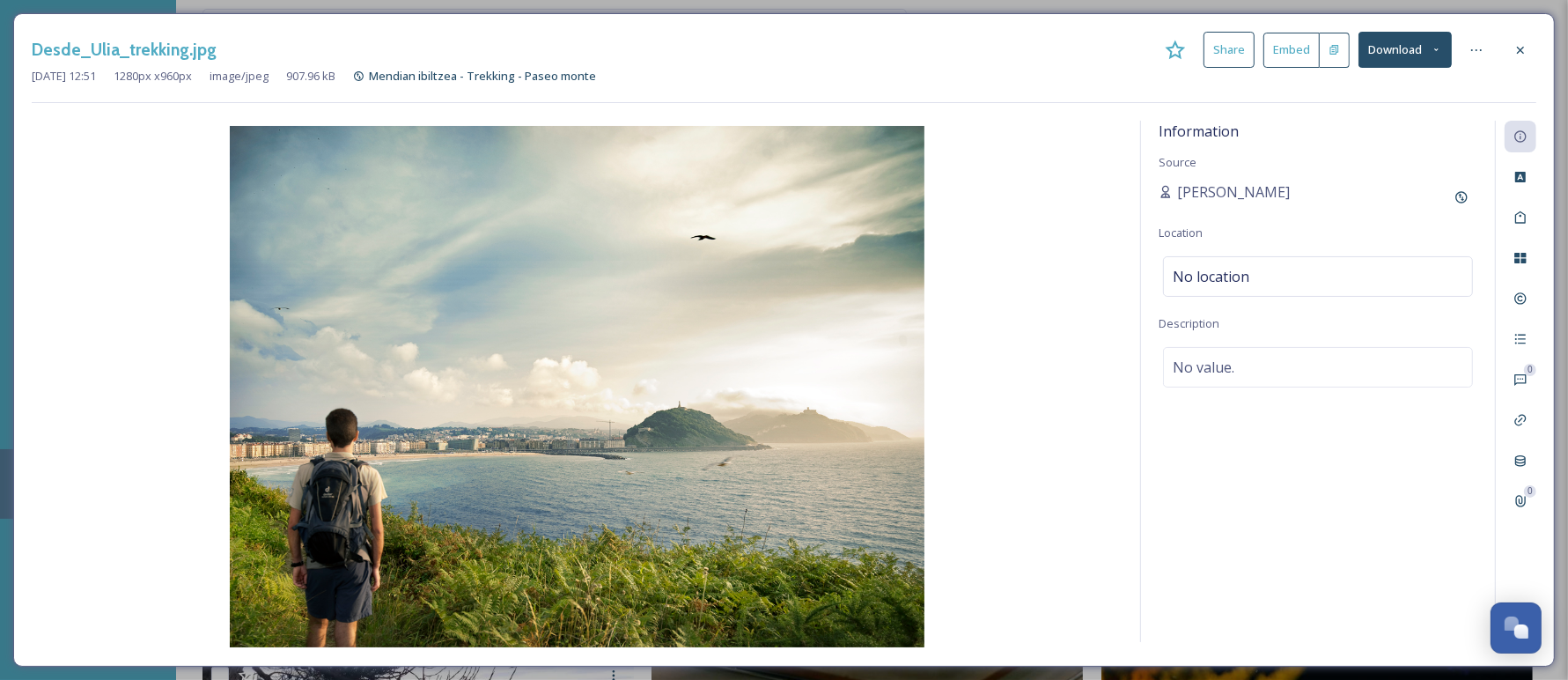
click at [1384, 45] on button "Download" at bounding box center [1405, 50] width 93 height 36
click at [1382, 85] on span "Download Original (1280 x 960)" at bounding box center [1359, 89] width 160 height 17
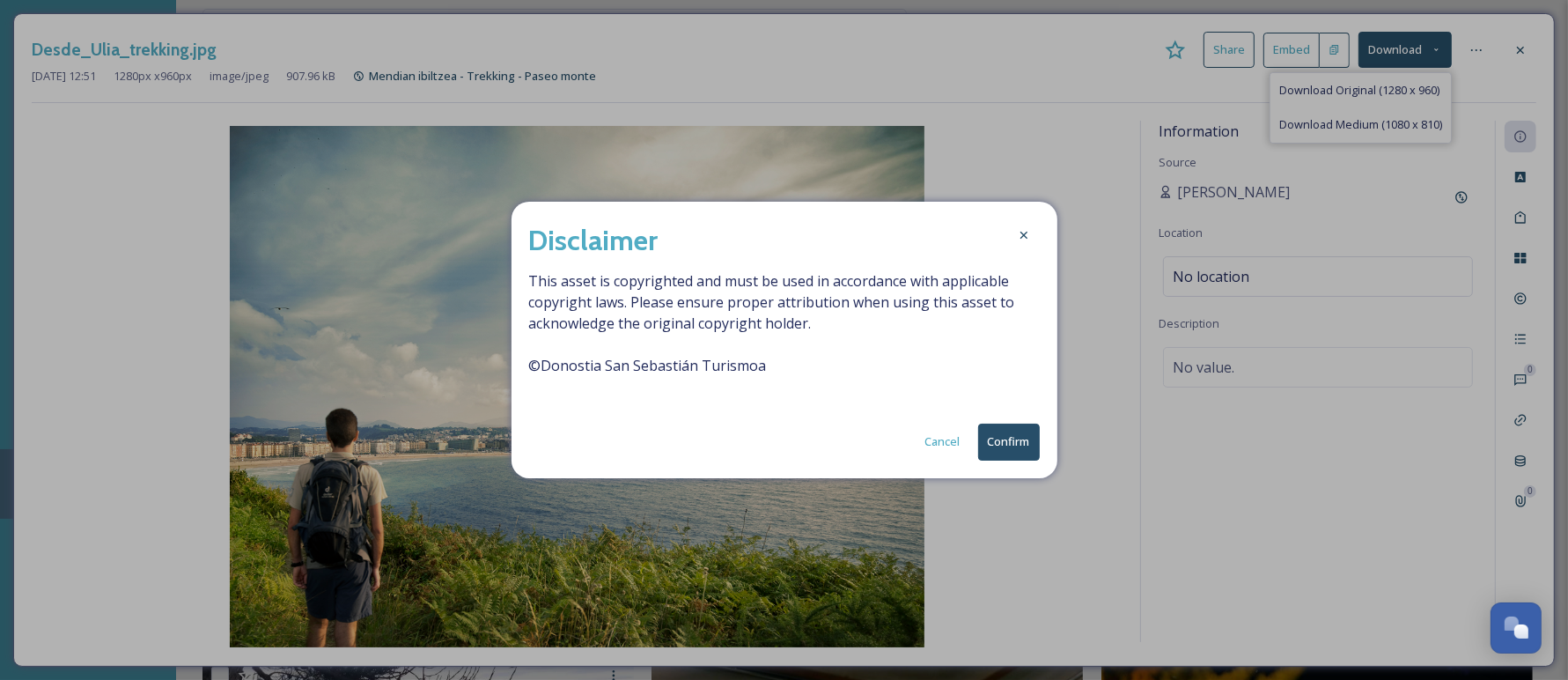
click at [1000, 439] on button "Confirm" at bounding box center [1010, 441] width 62 height 36
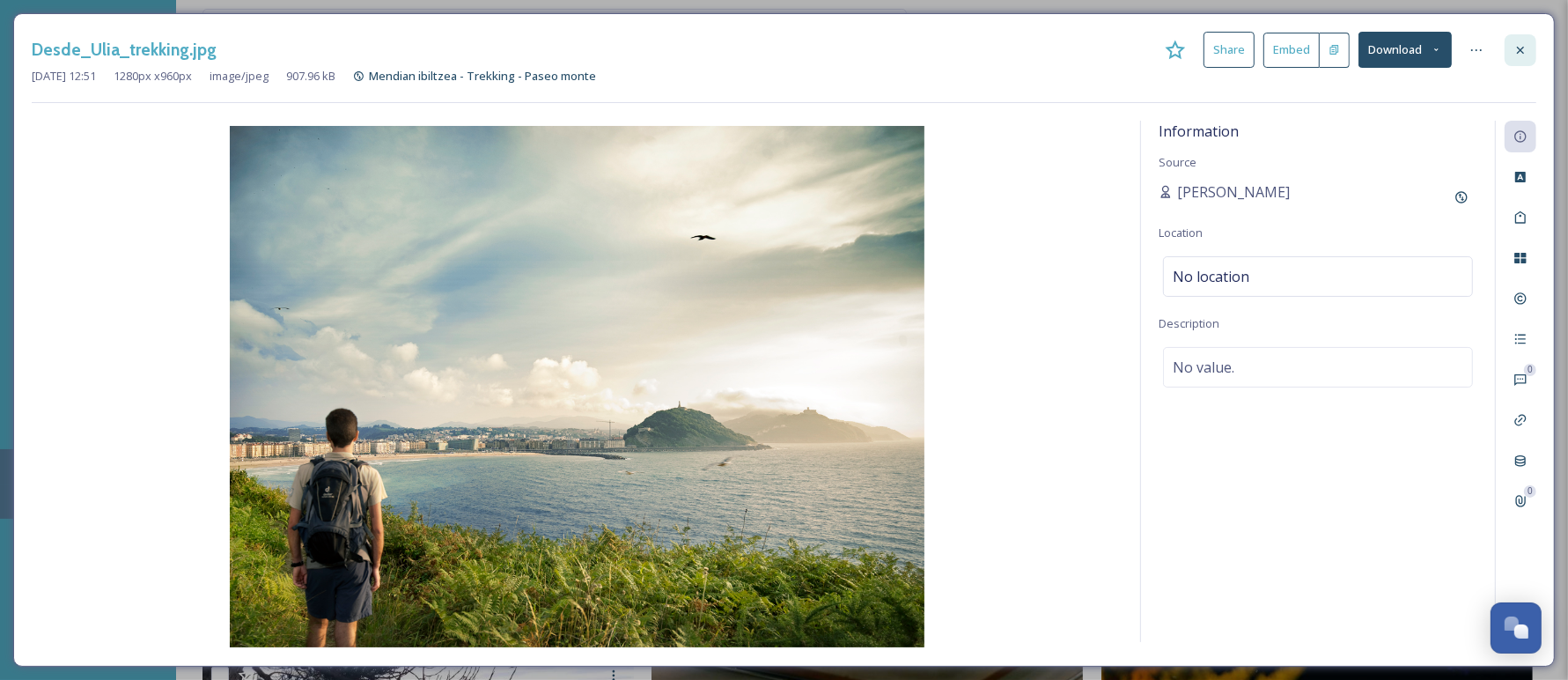
click at [1512, 45] on div at bounding box center [1520, 51] width 32 height 32
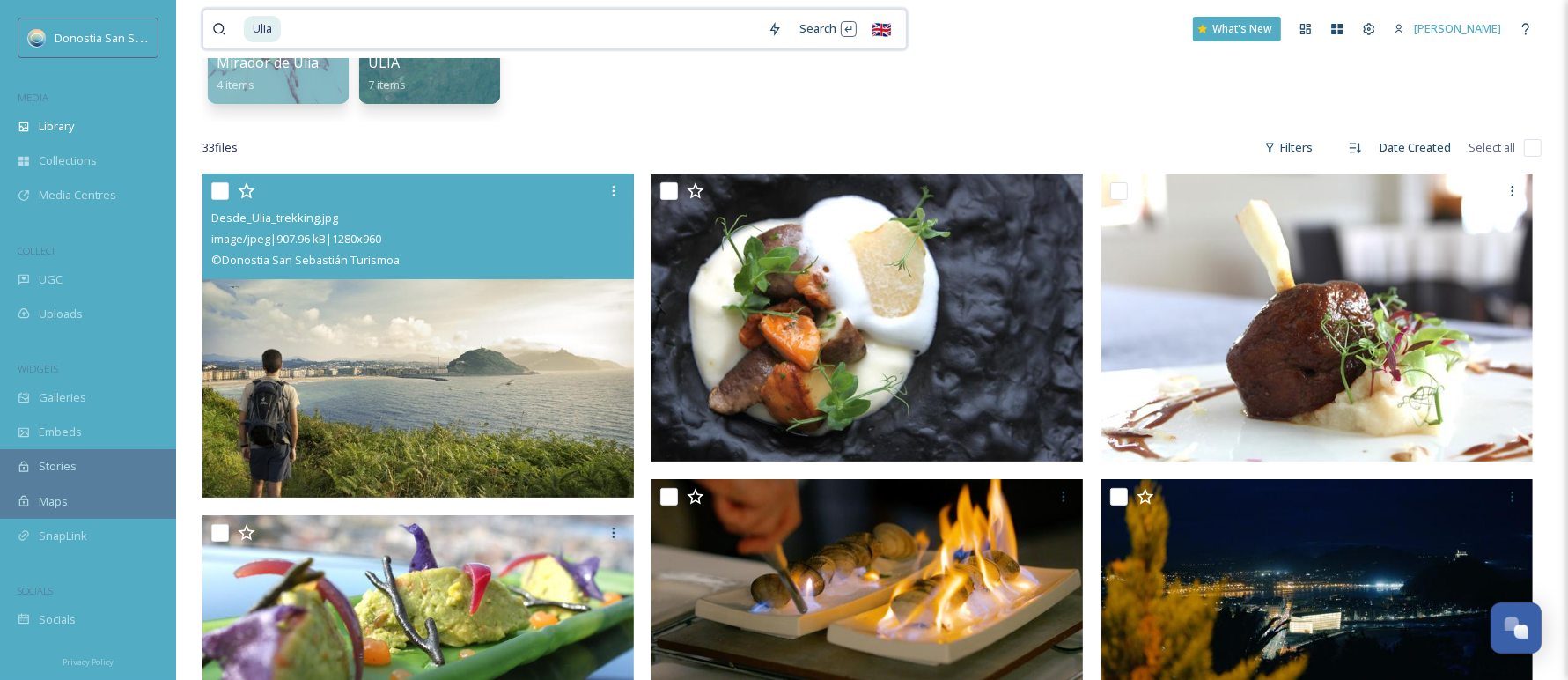
click at [592, 30] on input at bounding box center [520, 29] width 476 height 39
type input "U"
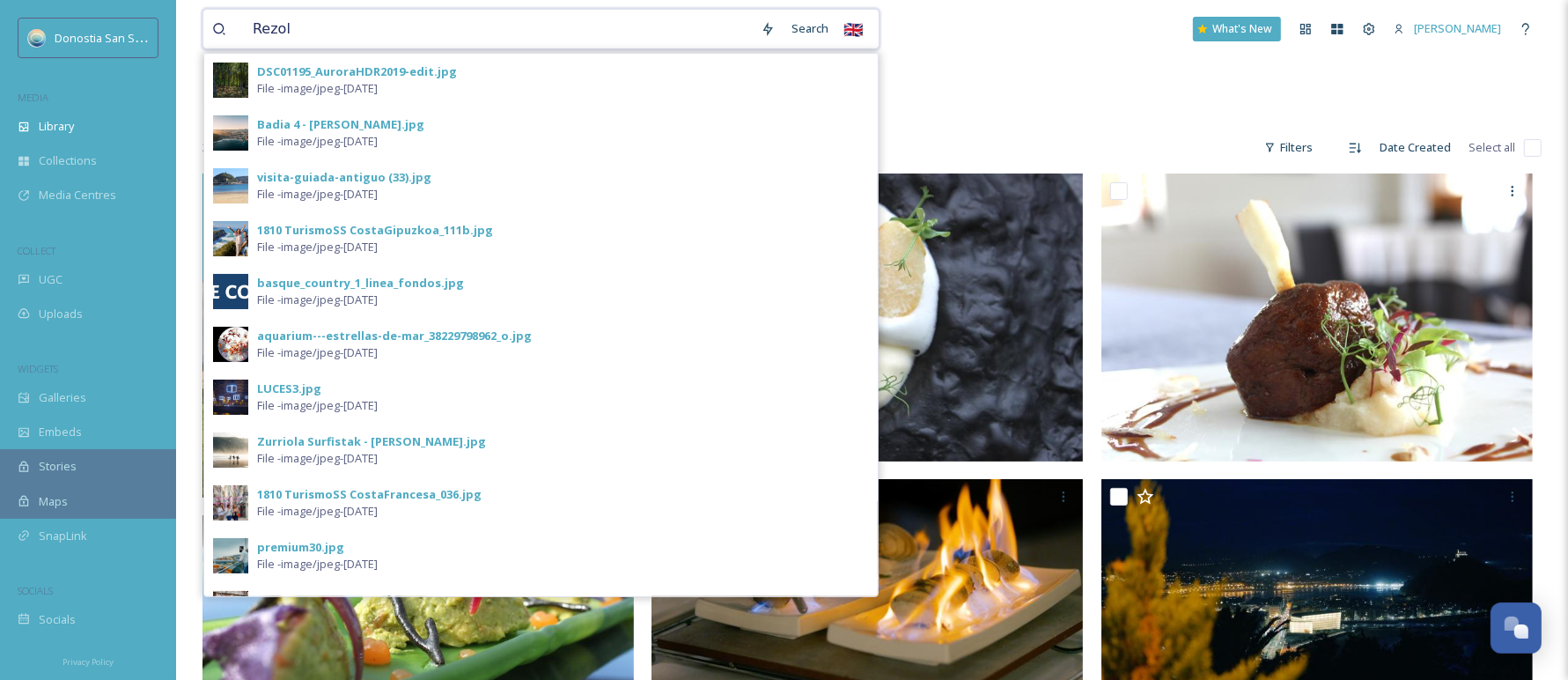
type input "Rezola"
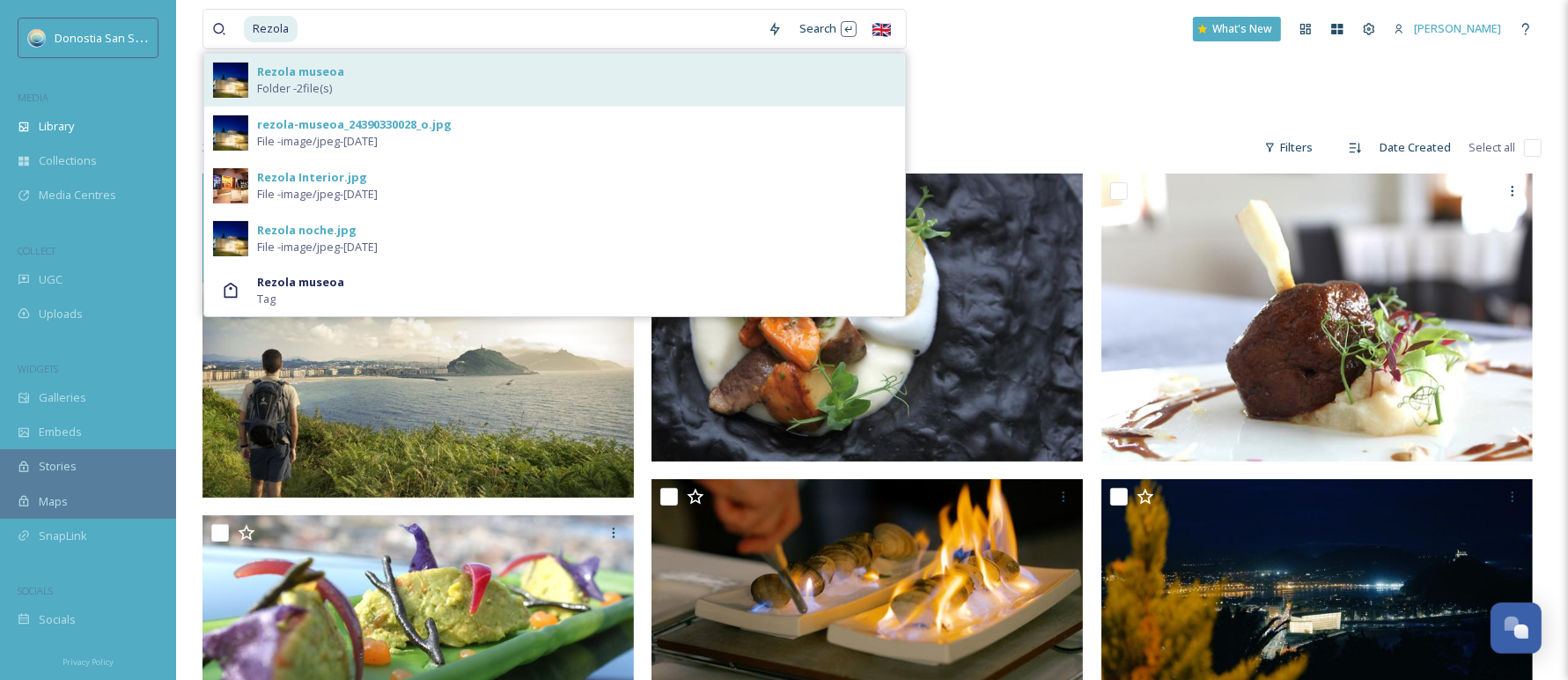
click at [609, 67] on div "Rezola museoa Folder - 2 file(s)" at bounding box center [576, 81] width 639 height 34
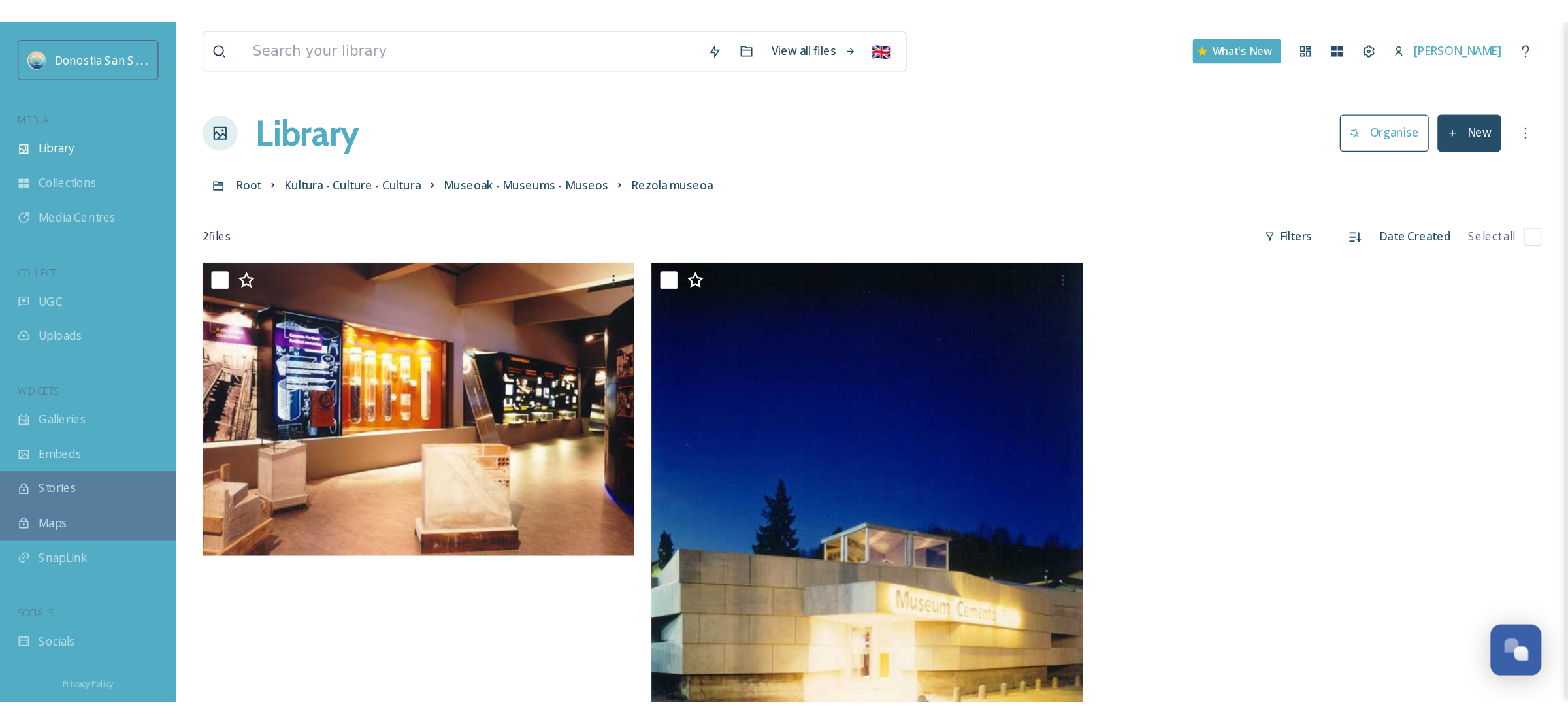
scroll to position [25, 0]
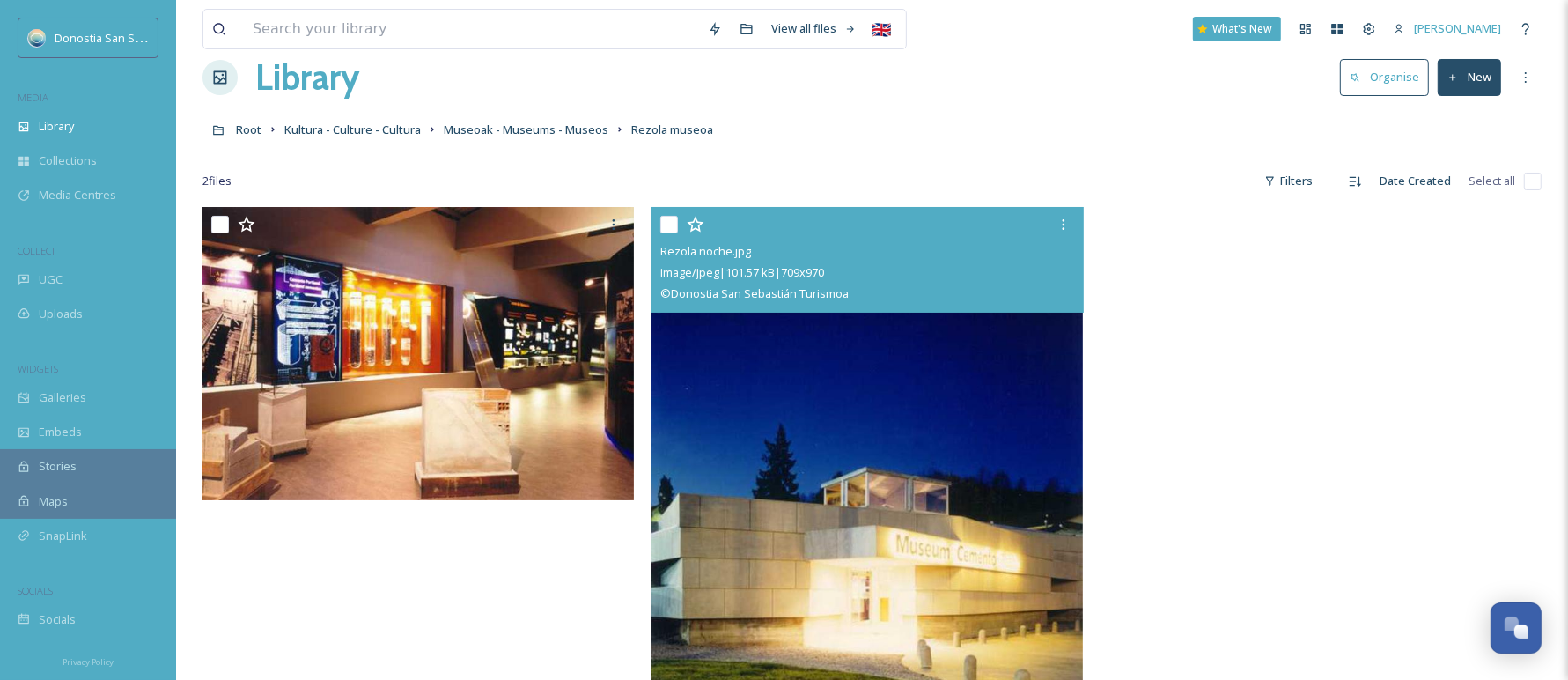
click at [820, 332] on img at bounding box center [867, 502] width 431 height 592
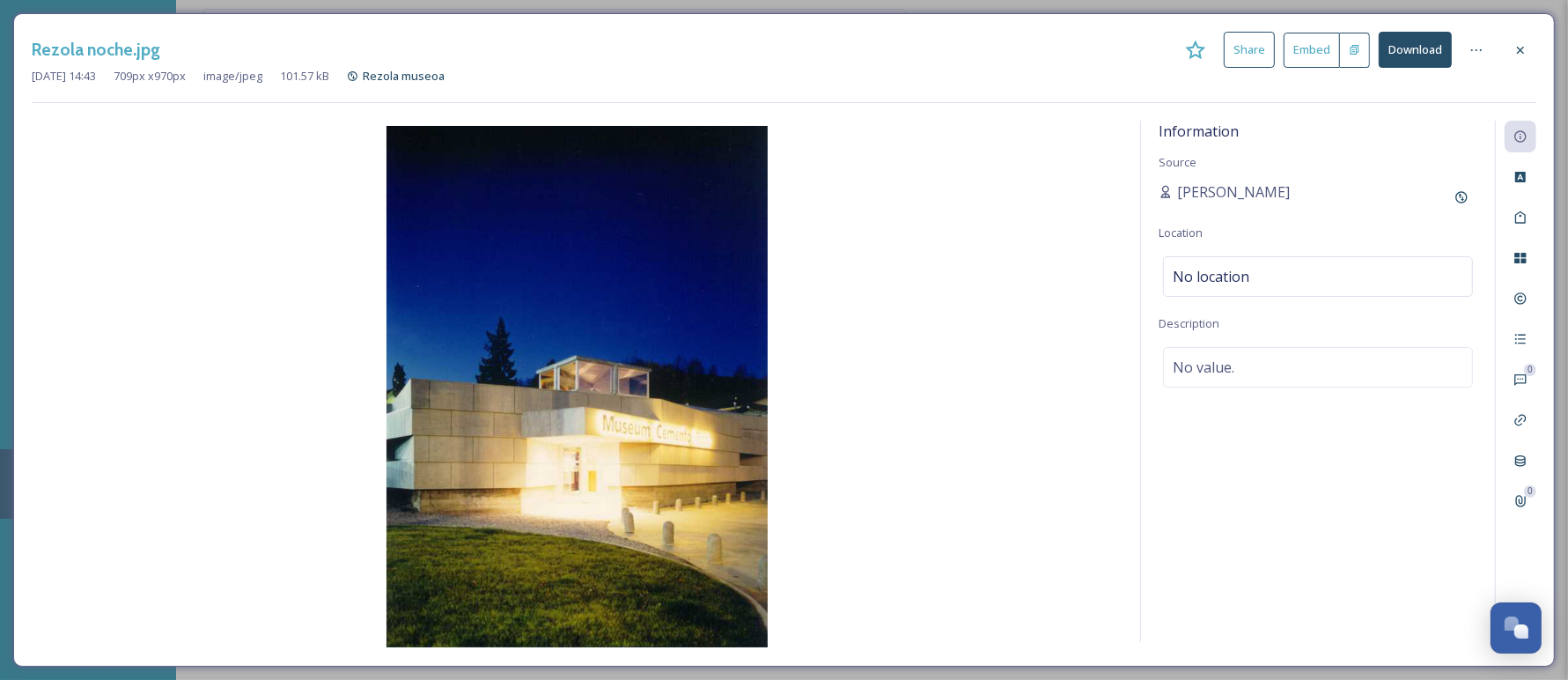
click at [1407, 51] on button "Download" at bounding box center [1416, 50] width 74 height 36
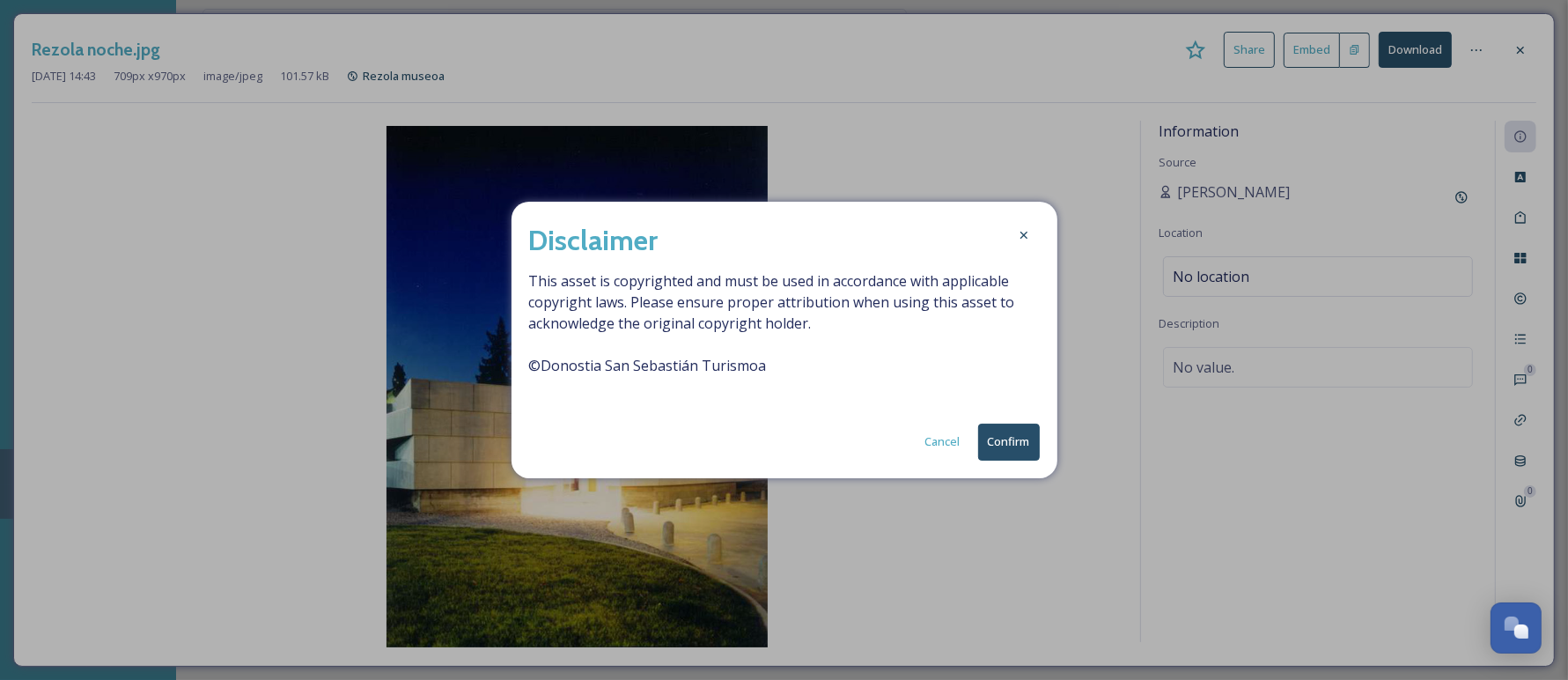
click at [1026, 437] on button "Confirm" at bounding box center [1010, 441] width 62 height 36
